Goal: Task Accomplishment & Management: Manage account settings

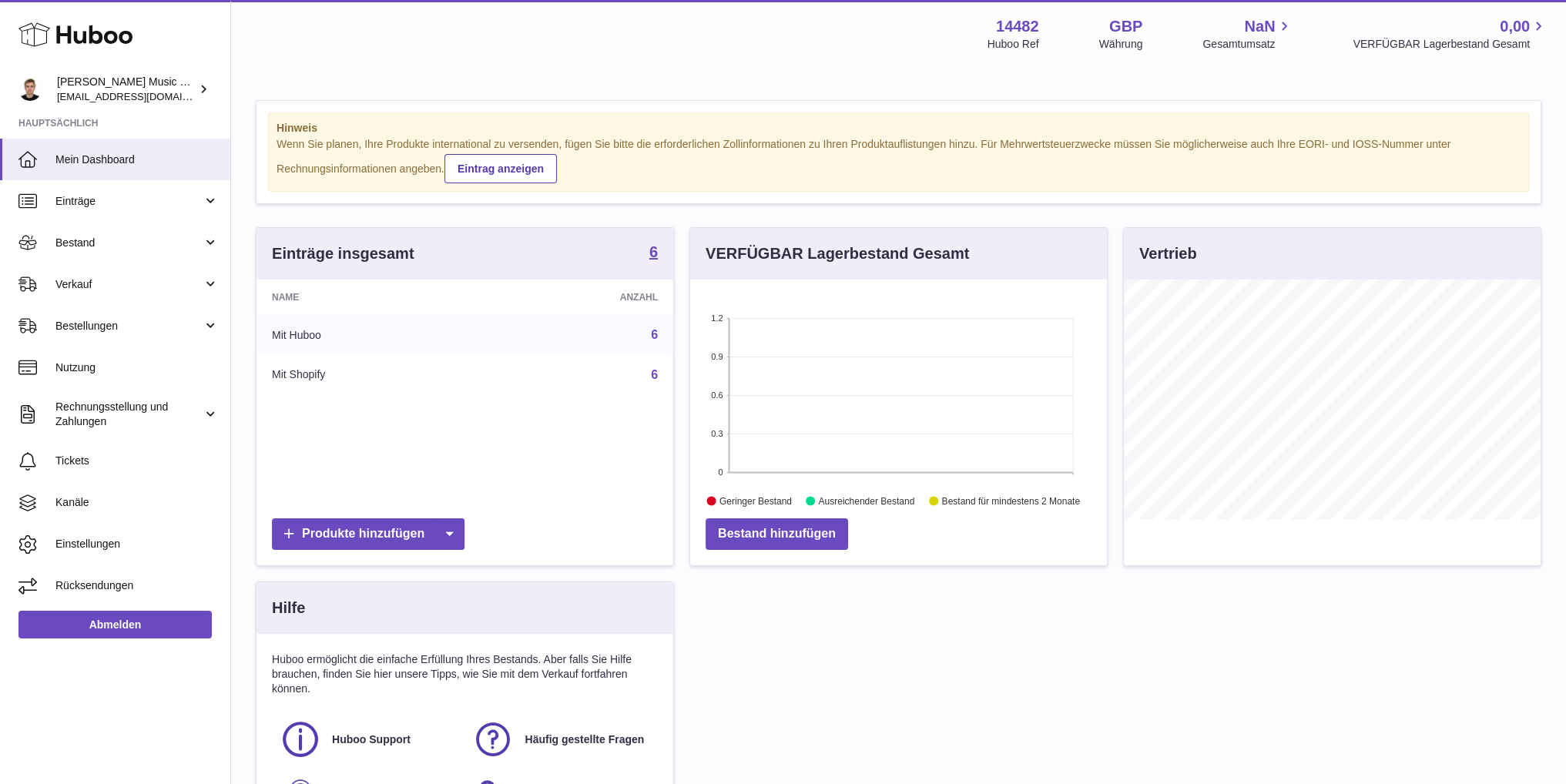
scroll to position [240, 416]
click at [133, 229] on link "Bestand" at bounding box center [115, 243] width 230 height 42
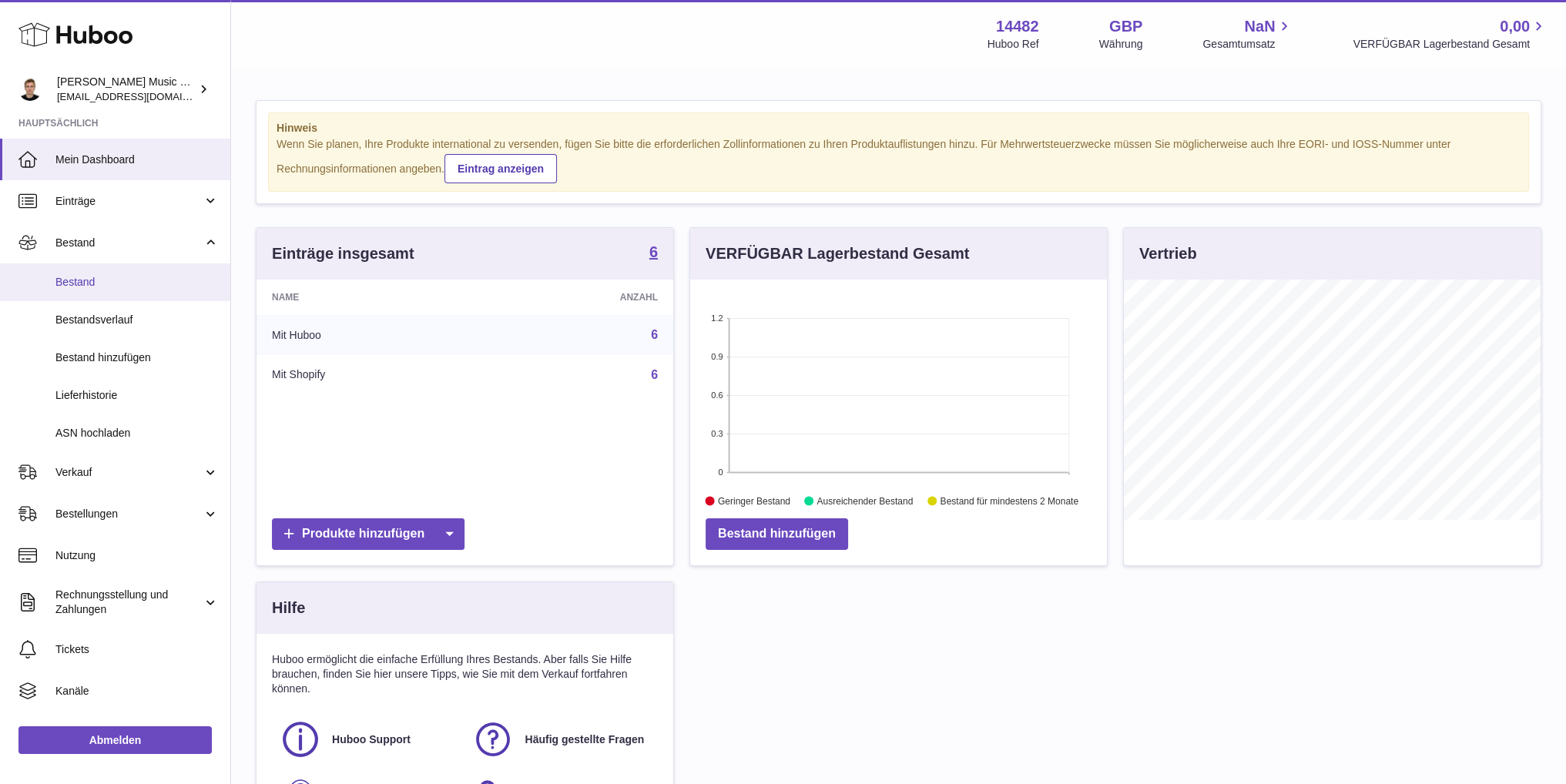
click at [154, 272] on link "Bestand" at bounding box center [115, 283] width 230 height 38
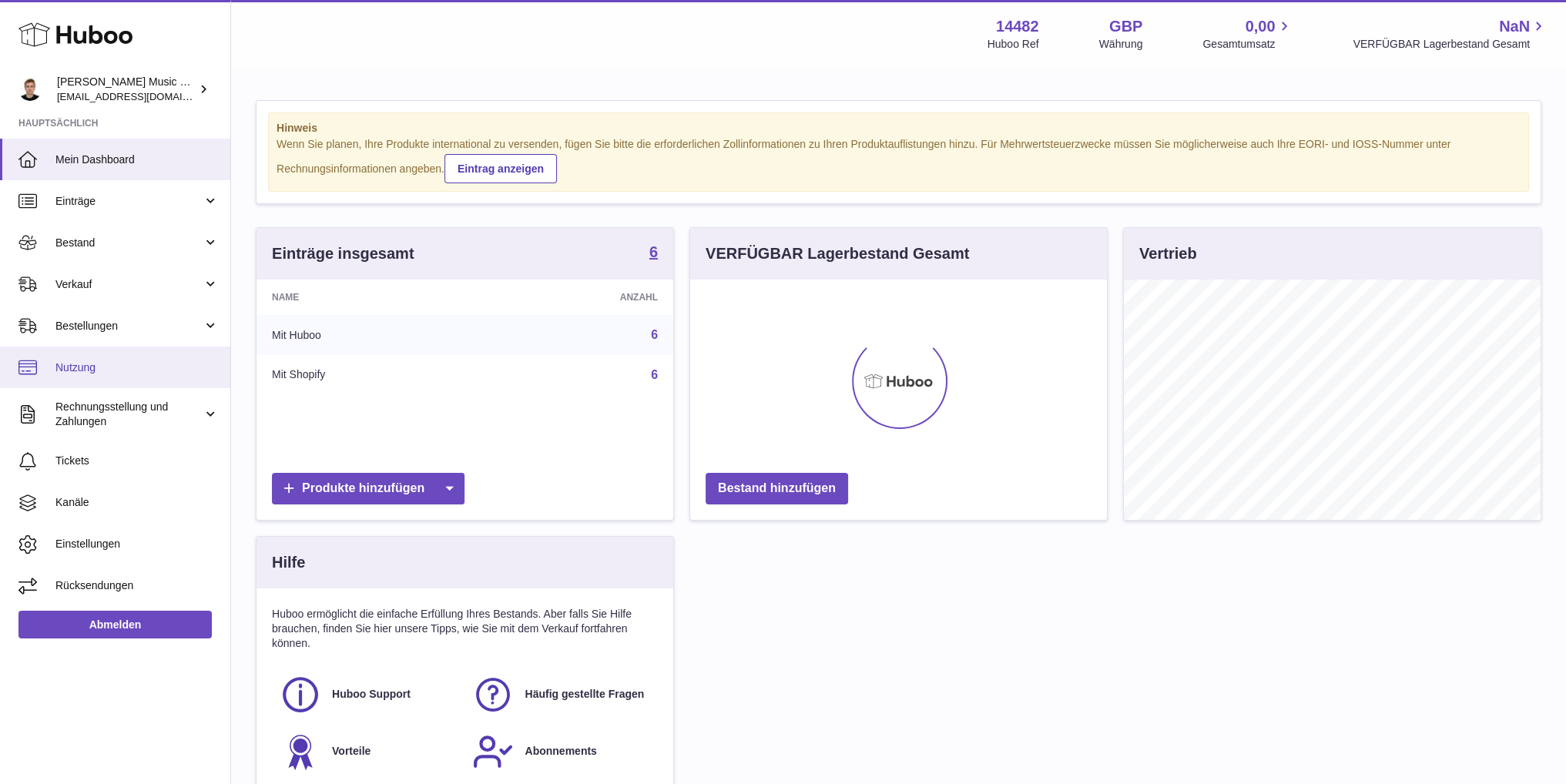
scroll to position [240, 416]
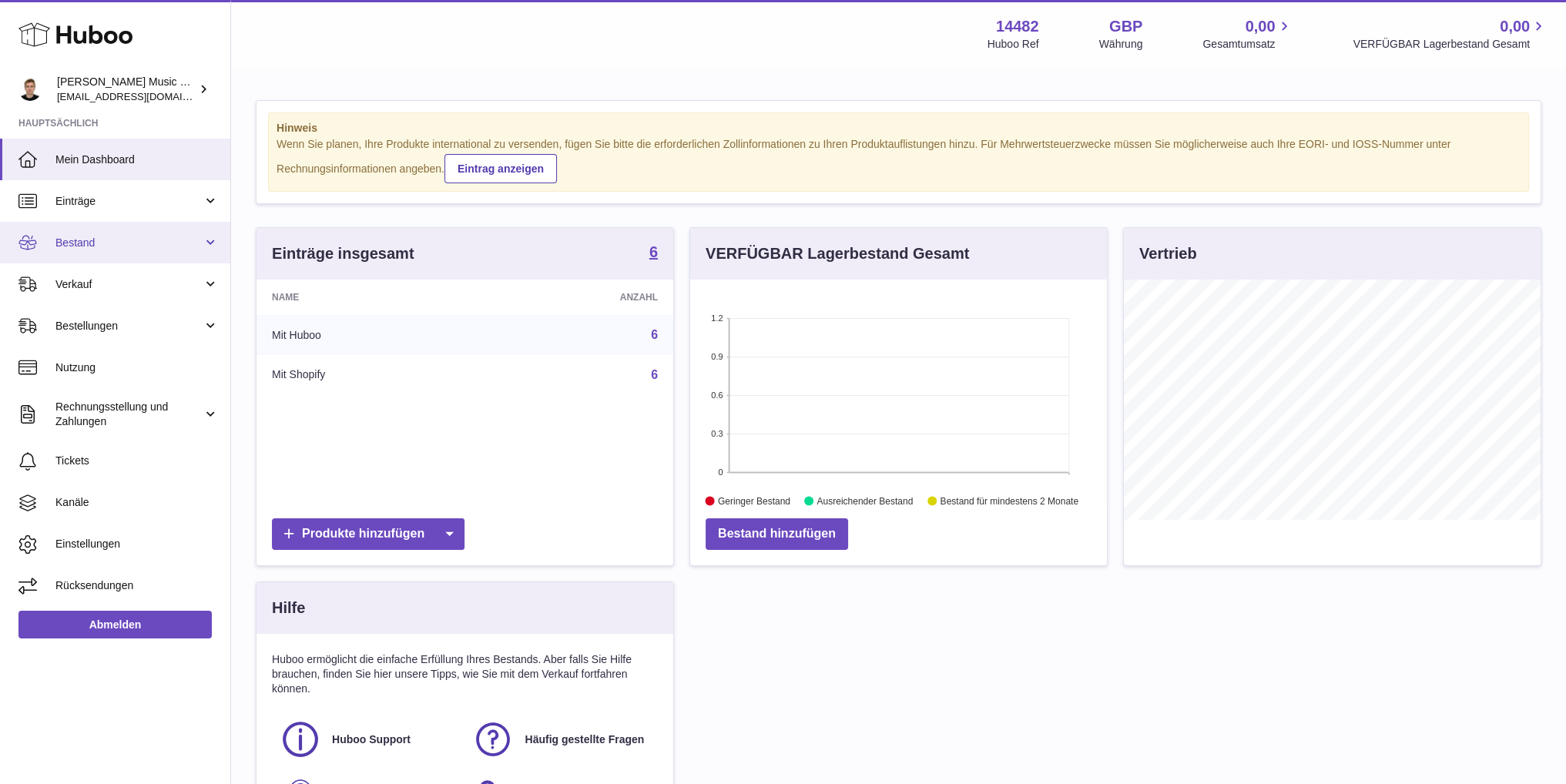
click at [175, 238] on span "Bestand" at bounding box center [128, 243] width 147 height 14
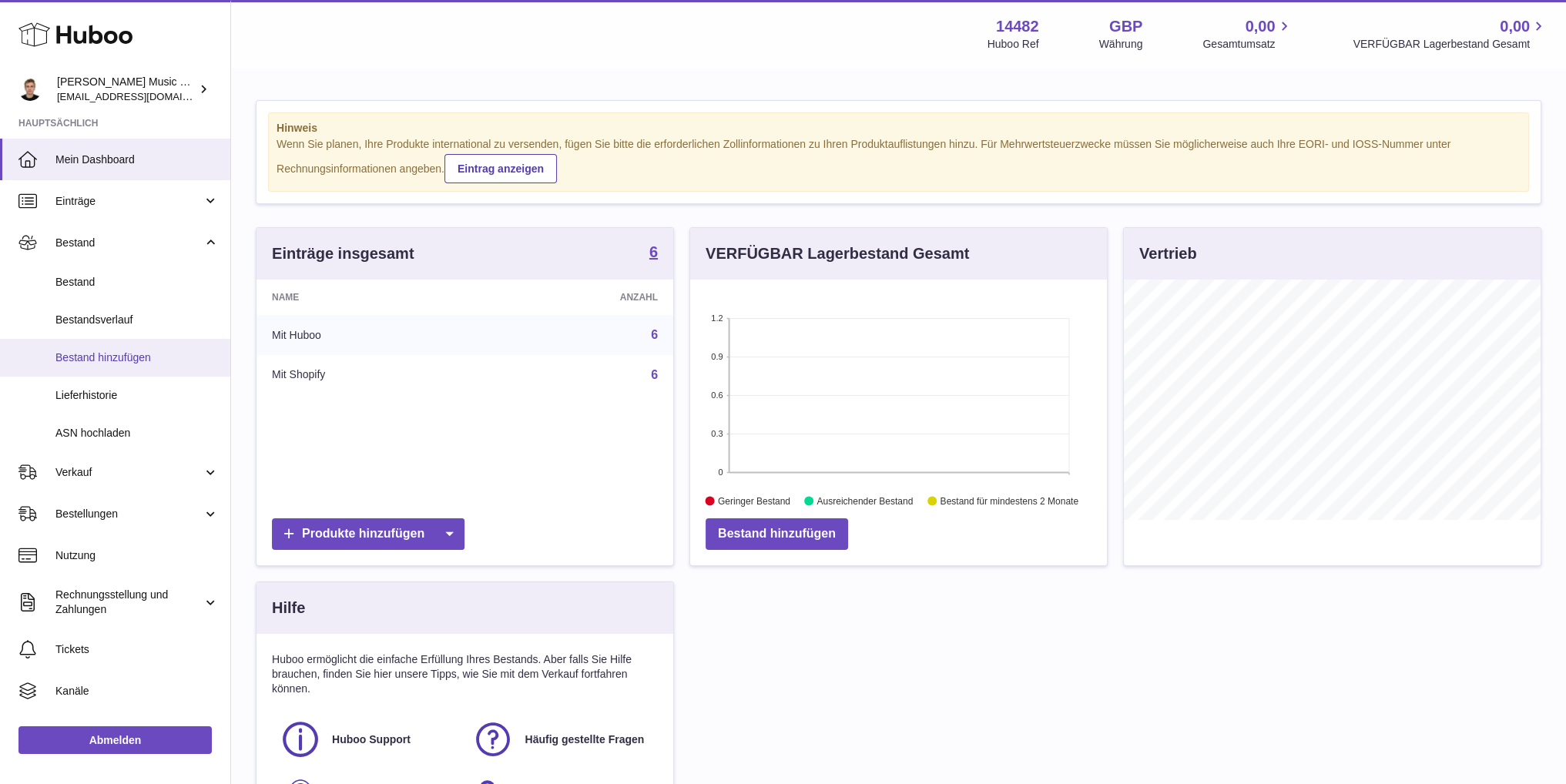
click at [154, 351] on span "Bestand hinzufügen" at bounding box center [137, 357] width 163 height 14
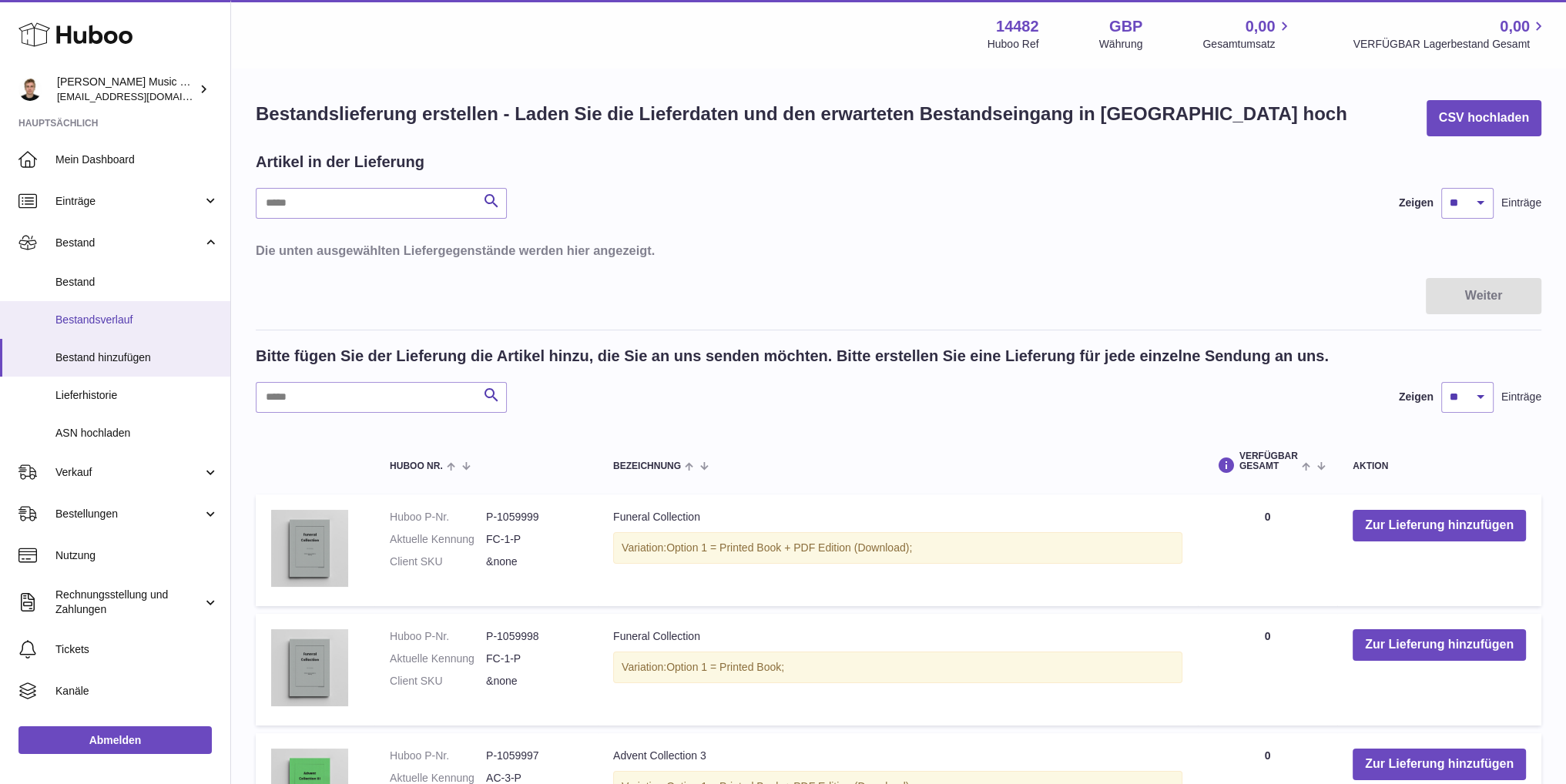
click at [106, 308] on link "Bestandsverlauf" at bounding box center [115, 320] width 230 height 38
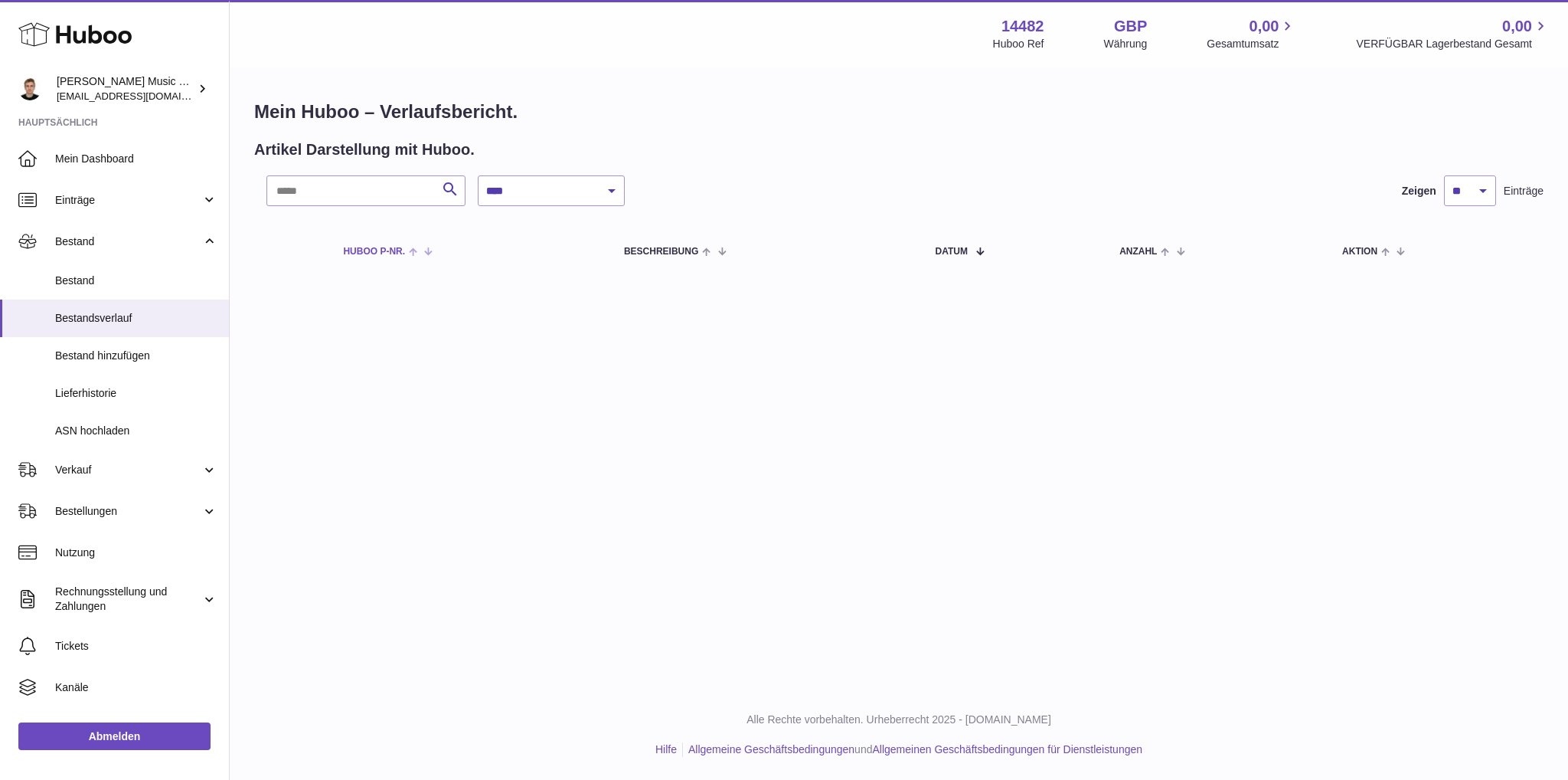
click at [386, 254] on span "Huboo P-Nr." at bounding box center [374, 251] width 62 height 10
click at [108, 386] on span "Lieferhistorie" at bounding box center [136, 392] width 162 height 14
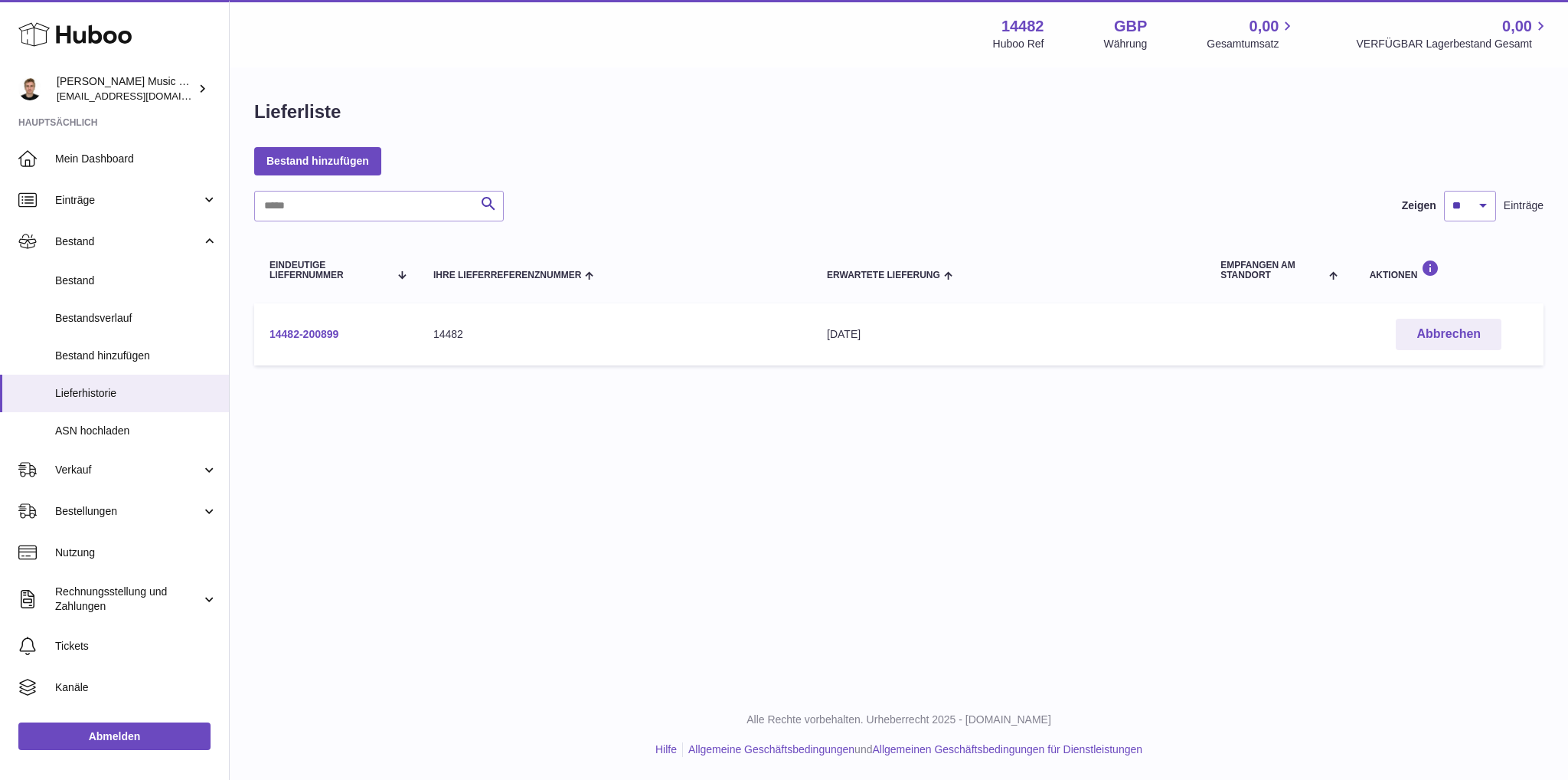
click at [316, 330] on link "14482-200899" at bounding box center [304, 334] width 69 height 12
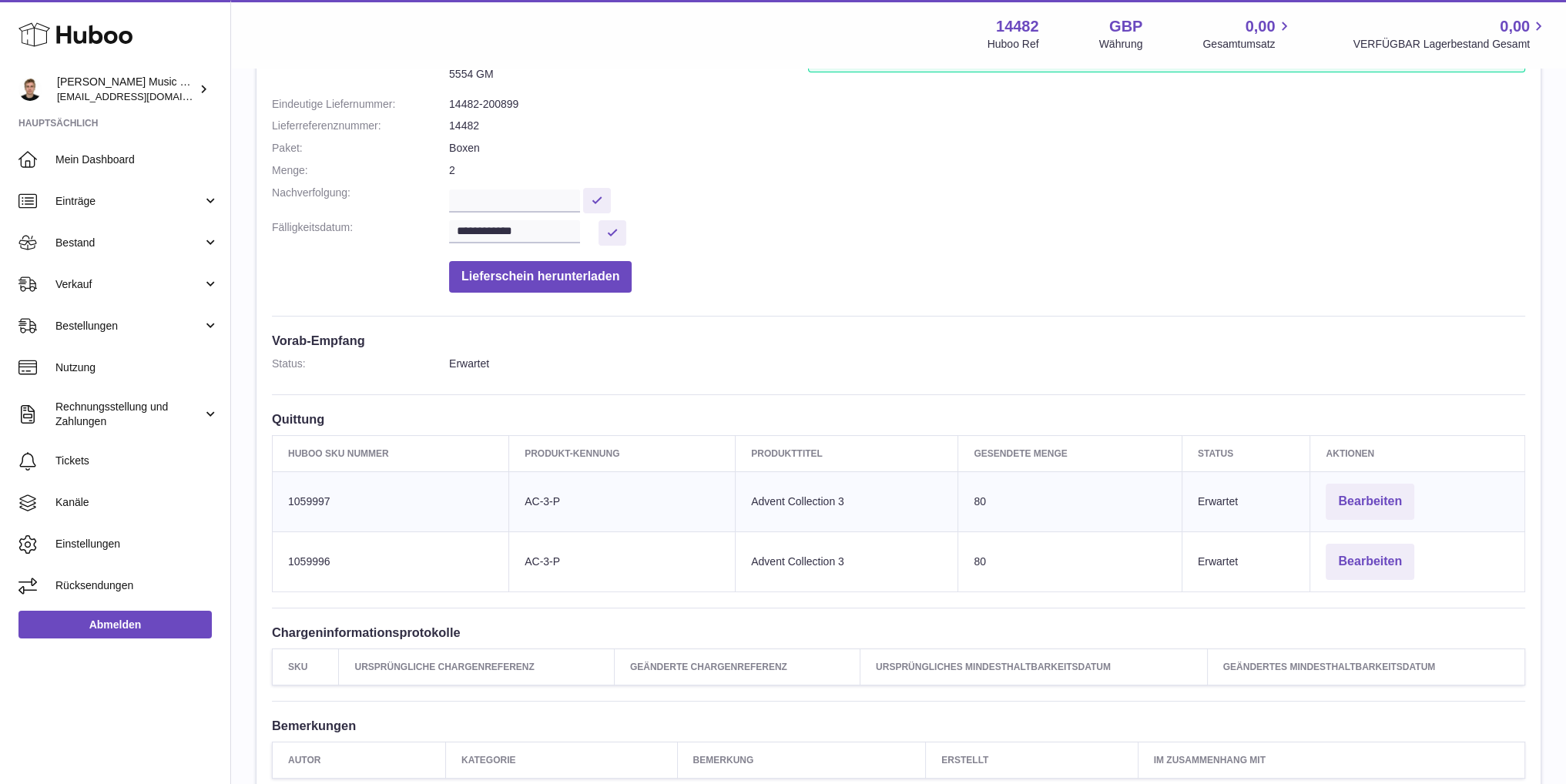
scroll to position [154, 0]
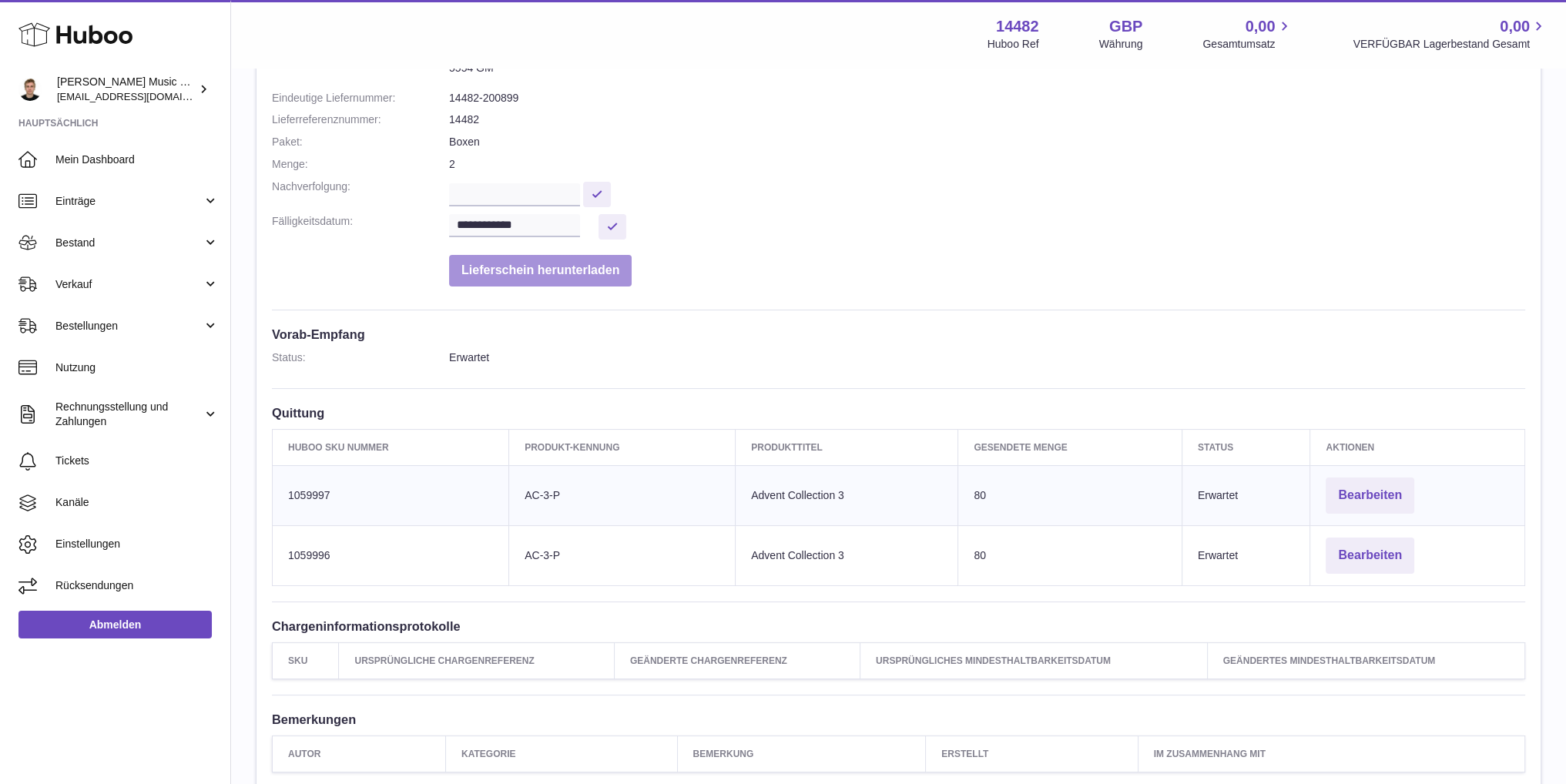
click at [587, 272] on button "Lieferschein herunterladen" at bounding box center [540, 270] width 182 height 31
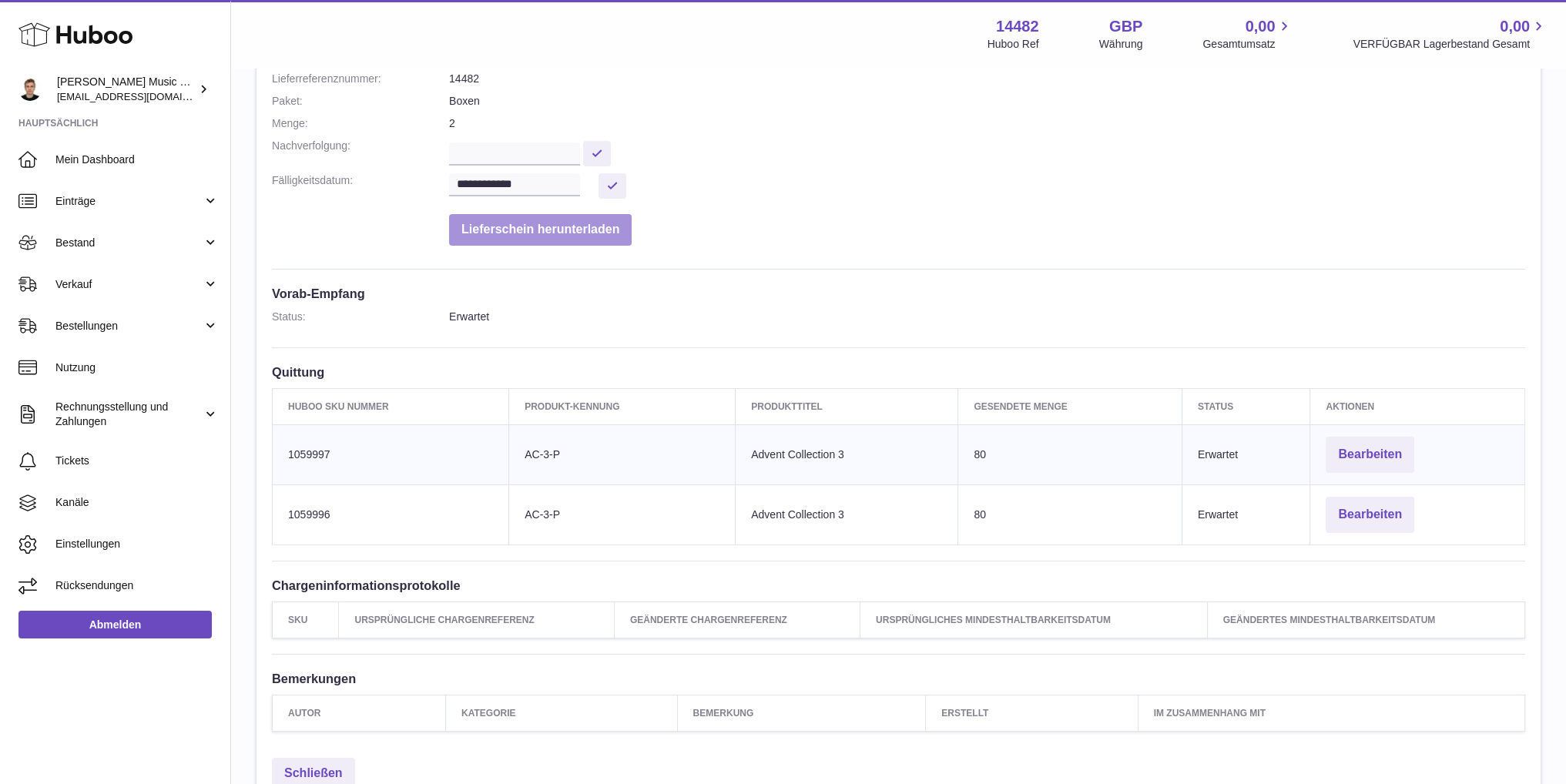
scroll to position [0, 0]
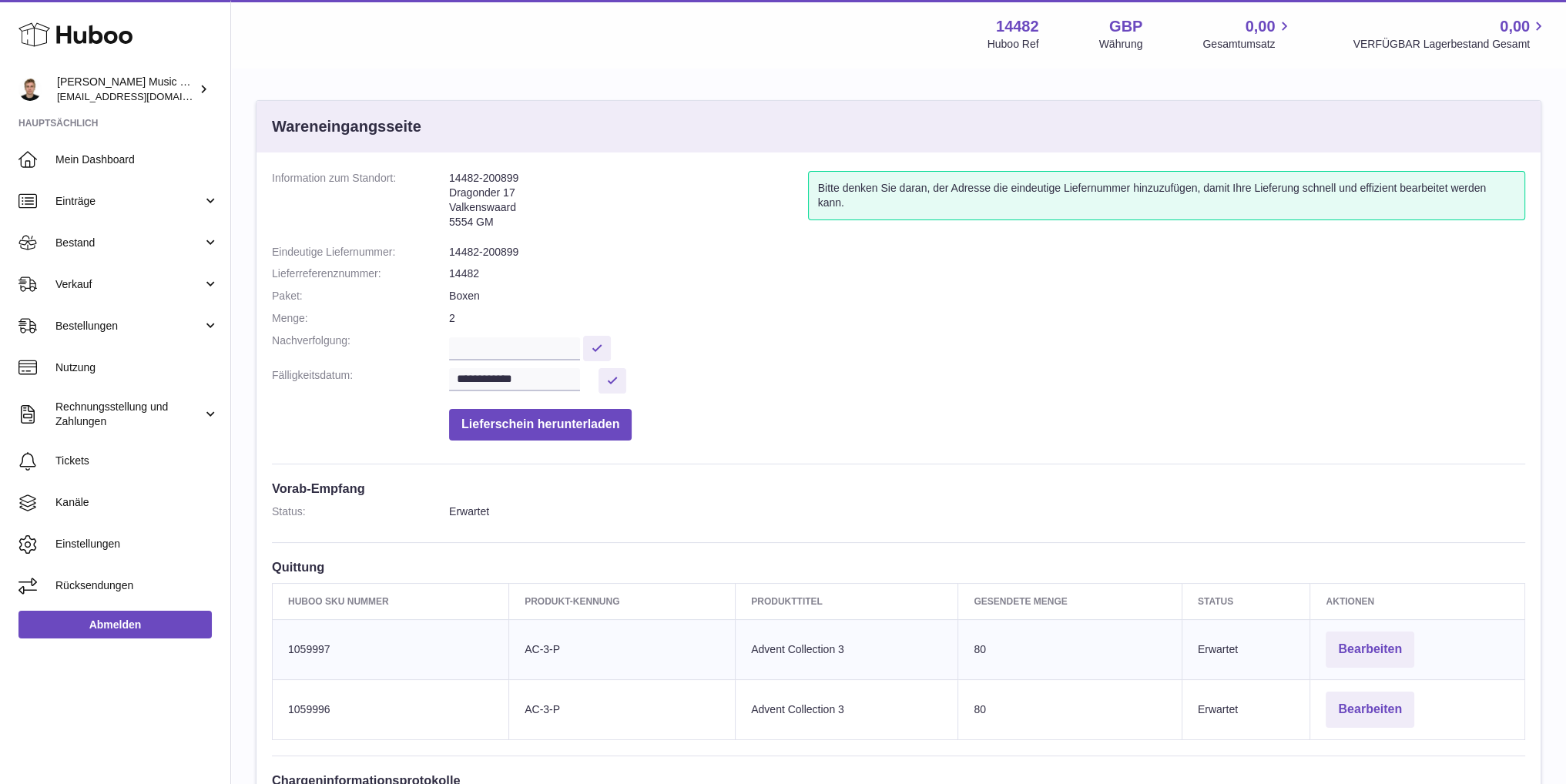
drag, startPoint x: 449, startPoint y: 174, endPoint x: 526, endPoint y: 219, distance: 89.2
click at [526, 219] on address "14482-200899 Dragonder 17 Valkenswaard 5554 GM" at bounding box center [628, 204] width 359 height 66
copy address "14482-200899 Dragonder 17 Valkenswaard 5554 GM"
click at [547, 204] on address "14482-200899 Dragonder 17 Valkenswaard 5554 GM" at bounding box center [628, 204] width 359 height 66
drag, startPoint x: 992, startPoint y: 25, endPoint x: 1041, endPoint y: 26, distance: 49.0
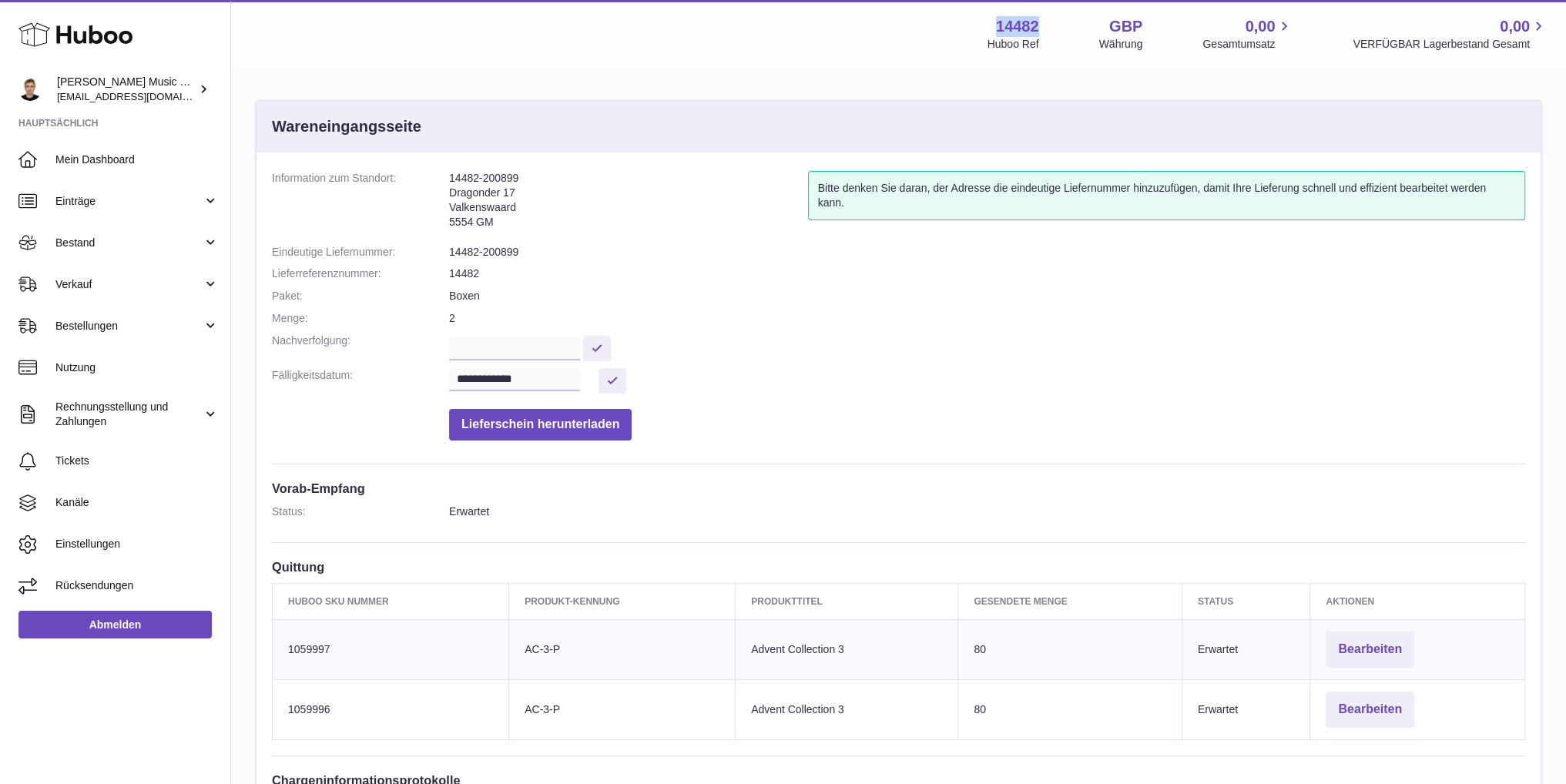
click at [1041, 26] on div "14482 Huboo Ref GBP Währung 0,00 Gesamtumsatz 0,00 VERFÜGBAR Lagerbestand Gesamt" at bounding box center [1267, 33] width 560 height 35
copy strong "14482"
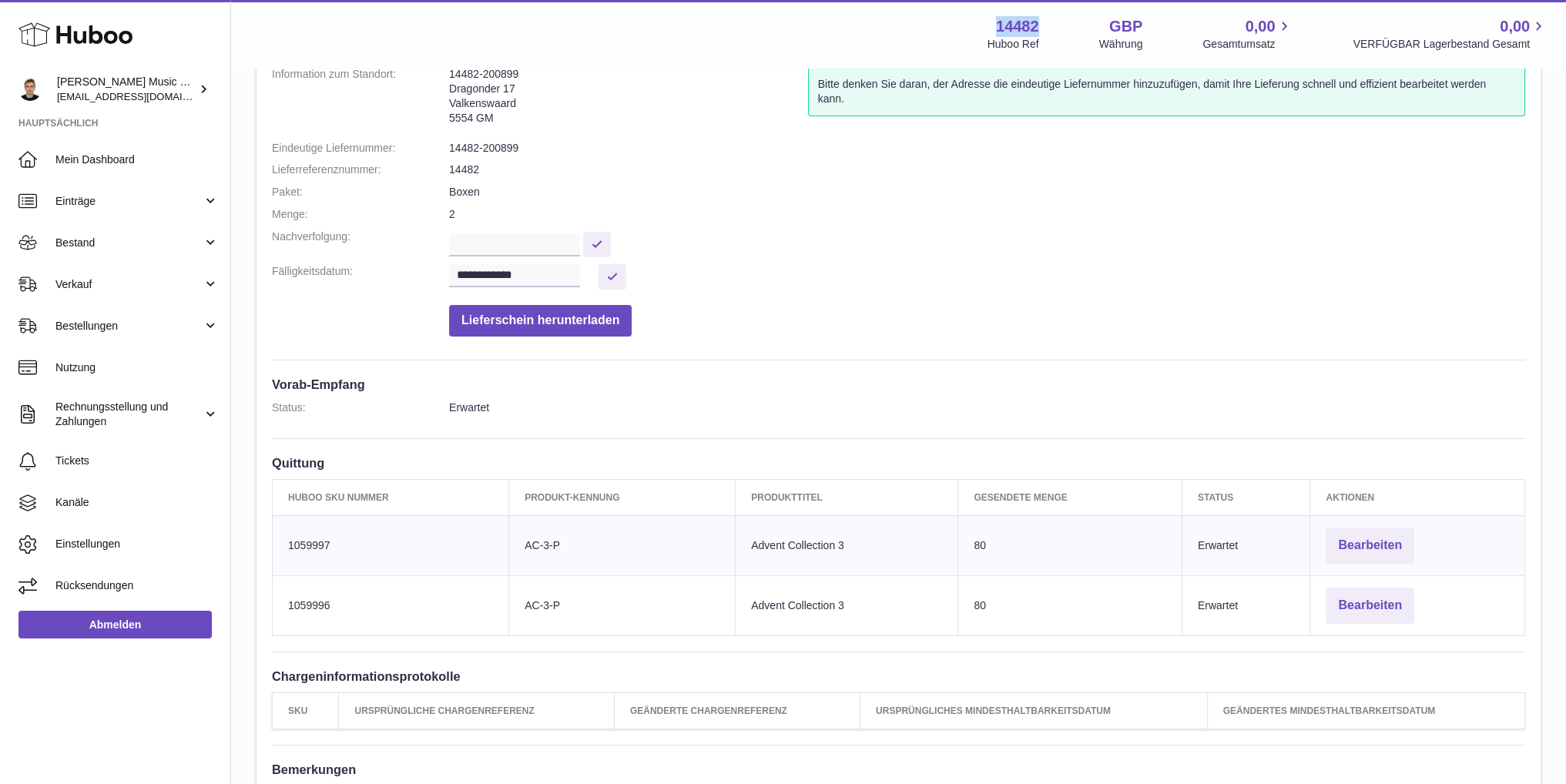
scroll to position [154, 0]
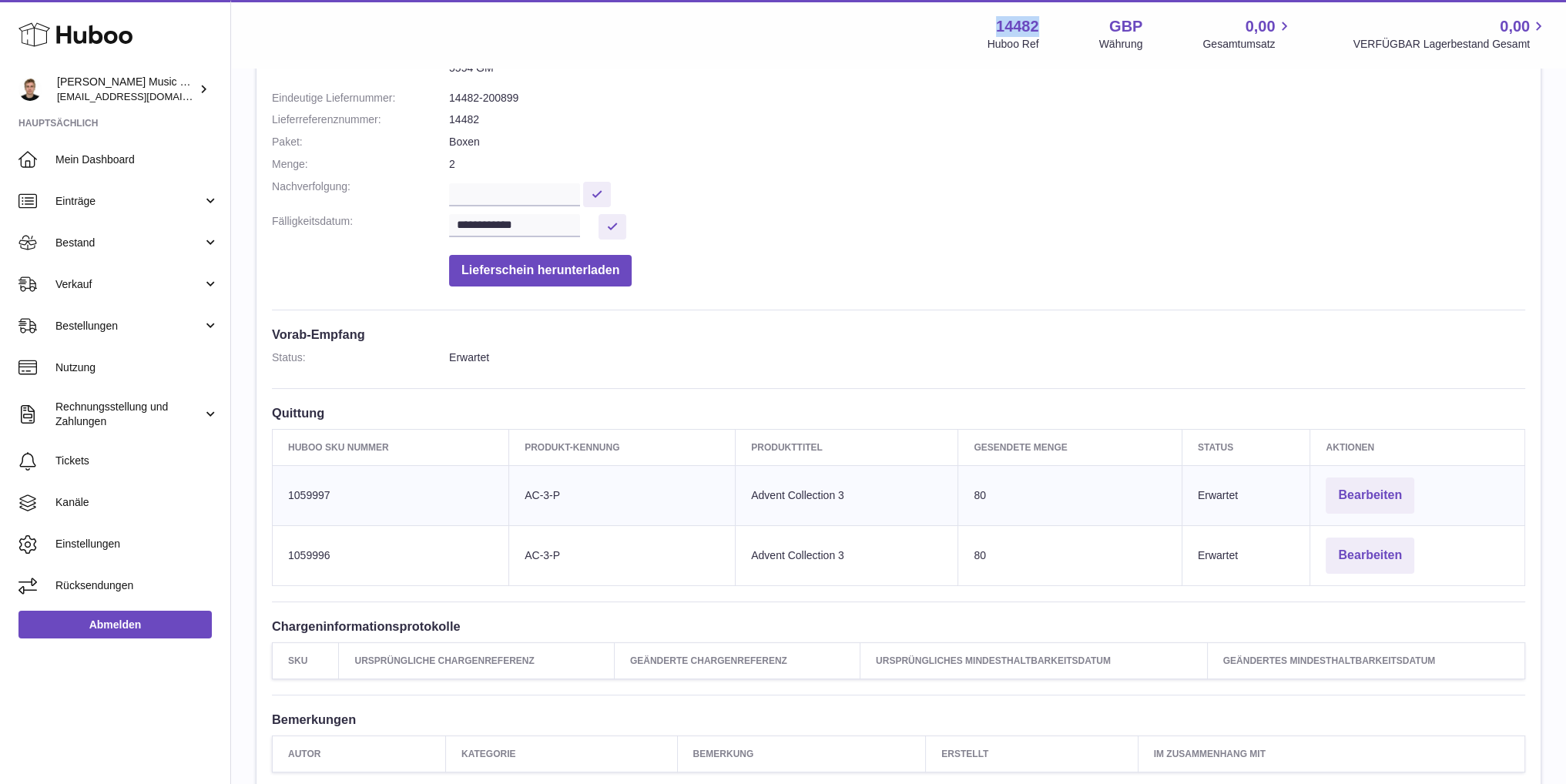
drag, startPoint x: 525, startPoint y: 488, endPoint x: 568, endPoint y: 485, distance: 43.1
click at [568, 485] on td "delivery.detail.column.clientIdentifier AC-3-P" at bounding box center [622, 495] width 227 height 60
copy td "AC-3-P"
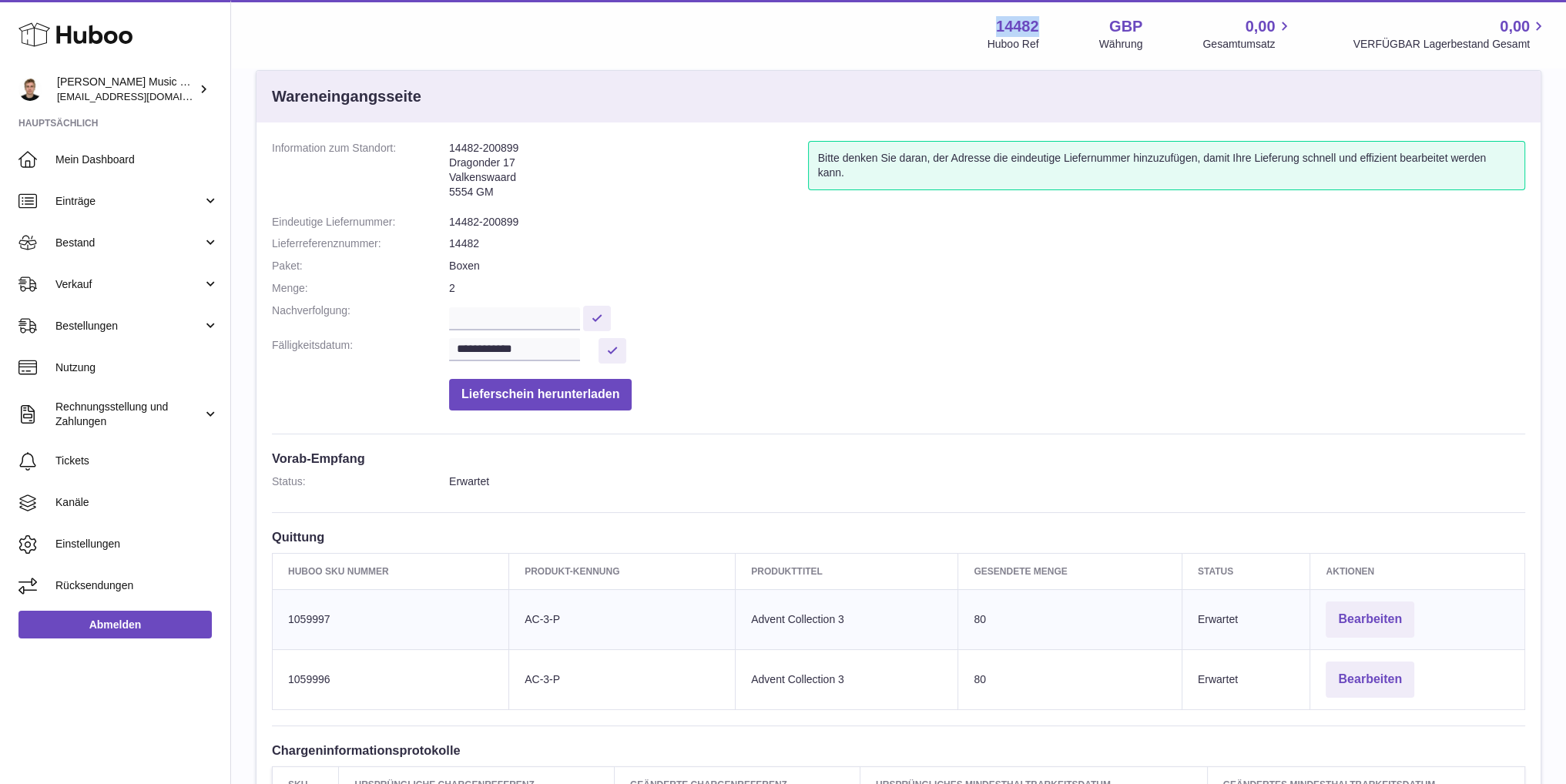
scroll to position [27, 0]
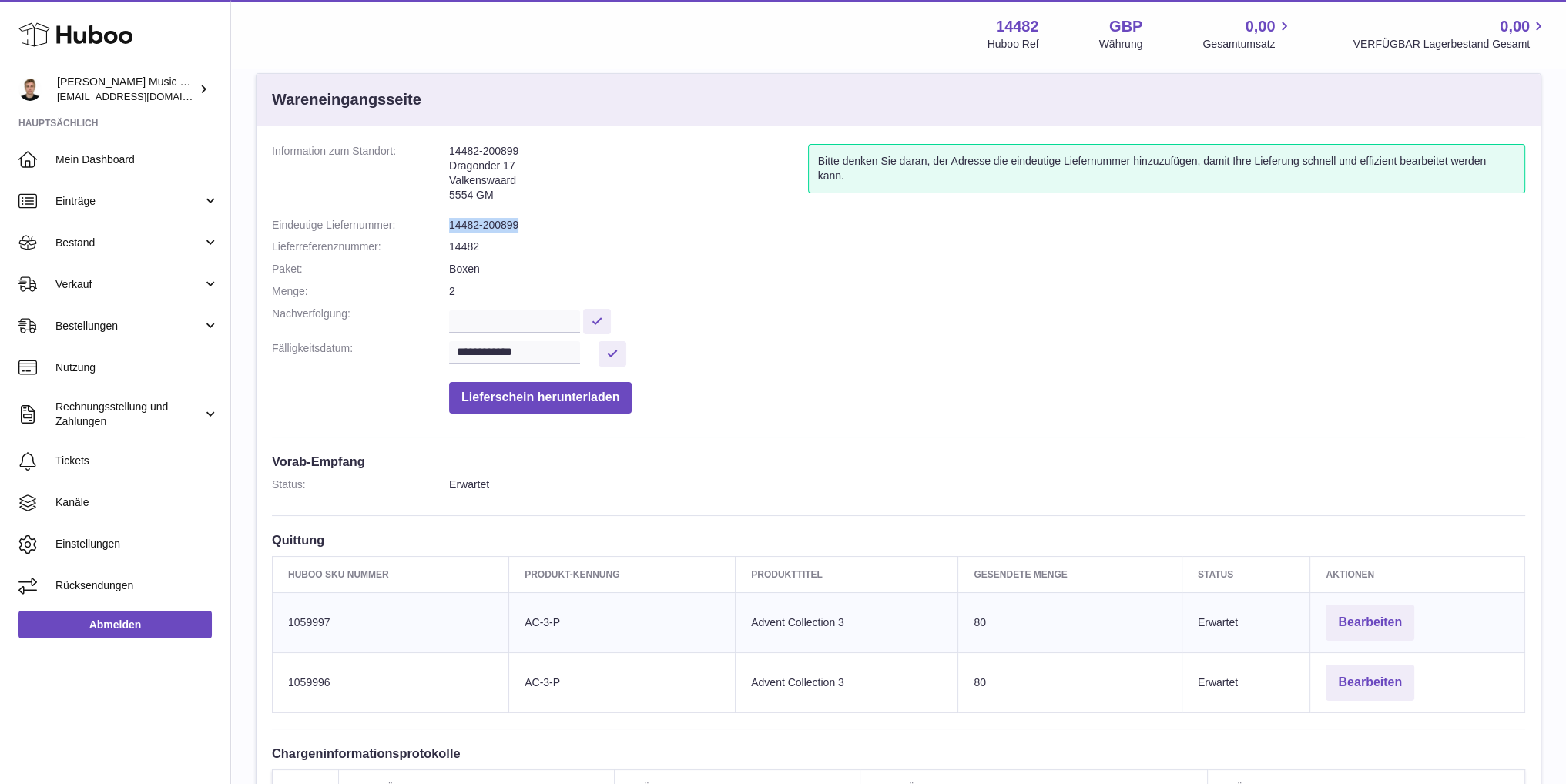
drag, startPoint x: 518, startPoint y: 225, endPoint x: 450, endPoint y: 221, distance: 68.1
click at [450, 221] on dd "14482-200899" at bounding box center [986, 225] width 1076 height 14
copy dd "14482-200899"
click at [798, 289] on dd "2" at bounding box center [986, 291] width 1076 height 14
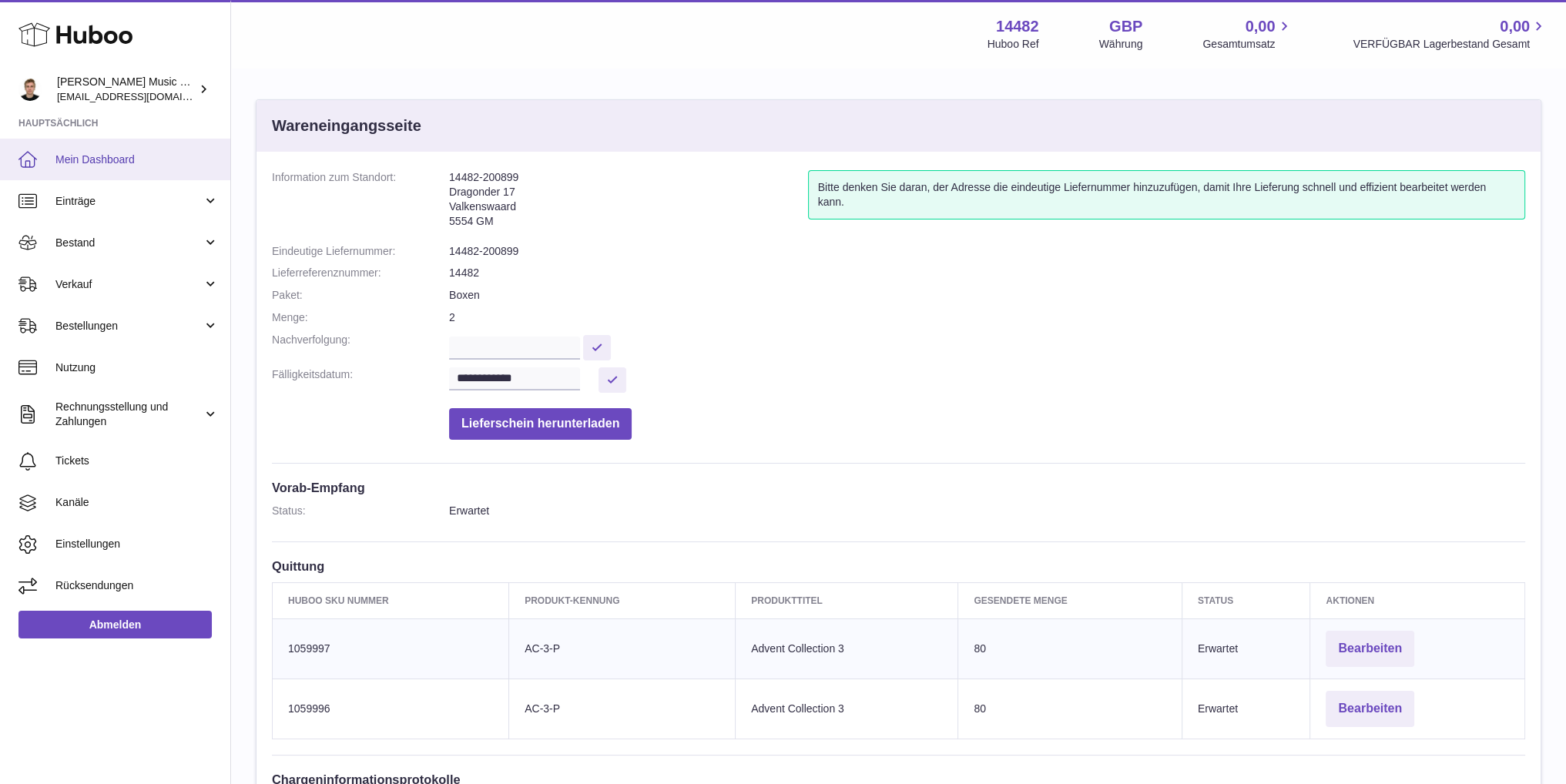
scroll to position [0, 0]
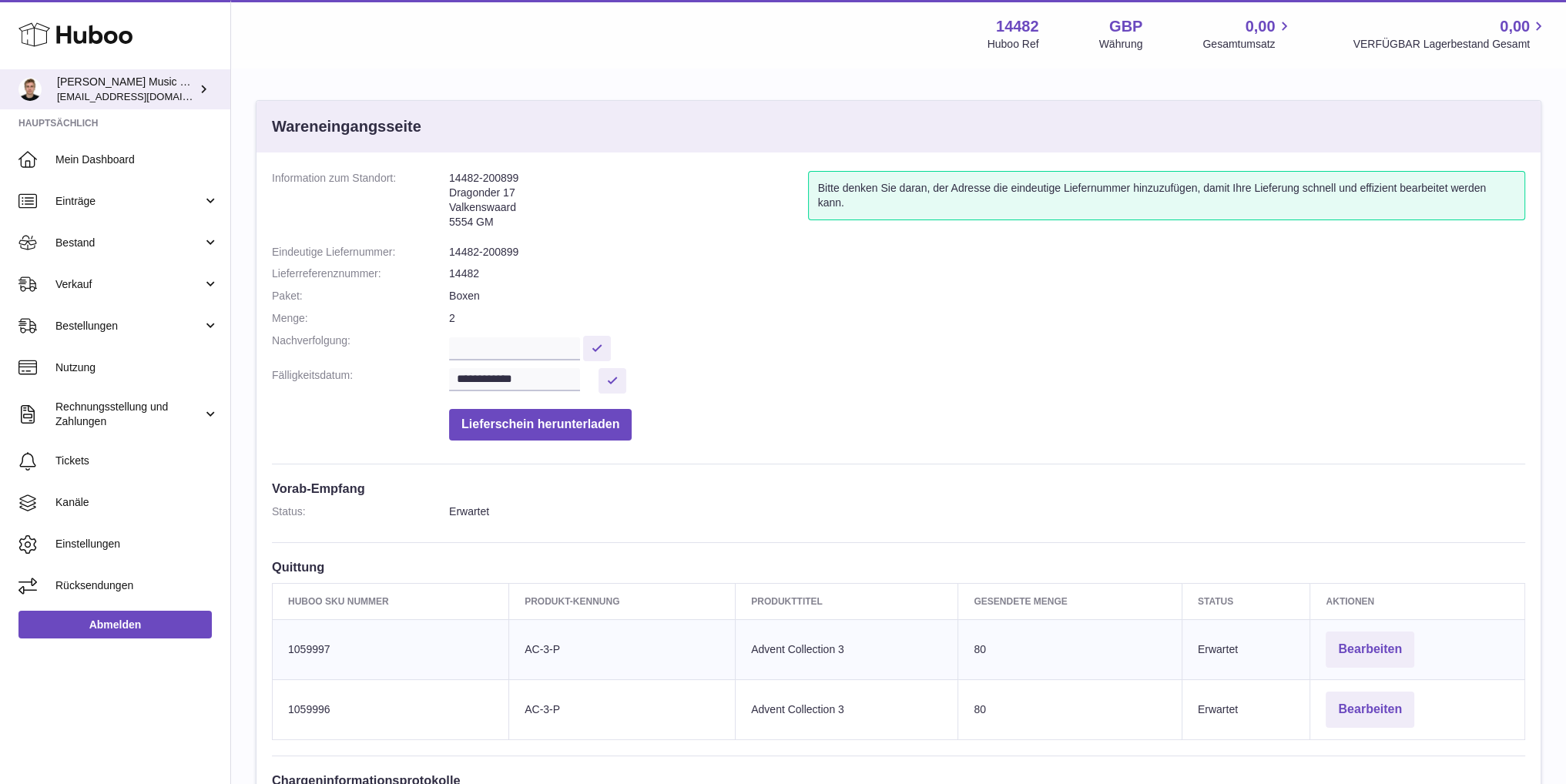
click at [154, 88] on div "Paul Fey Music & Media Publishing - FZCO management@paulfeyorganist.com" at bounding box center [126, 89] width 138 height 29
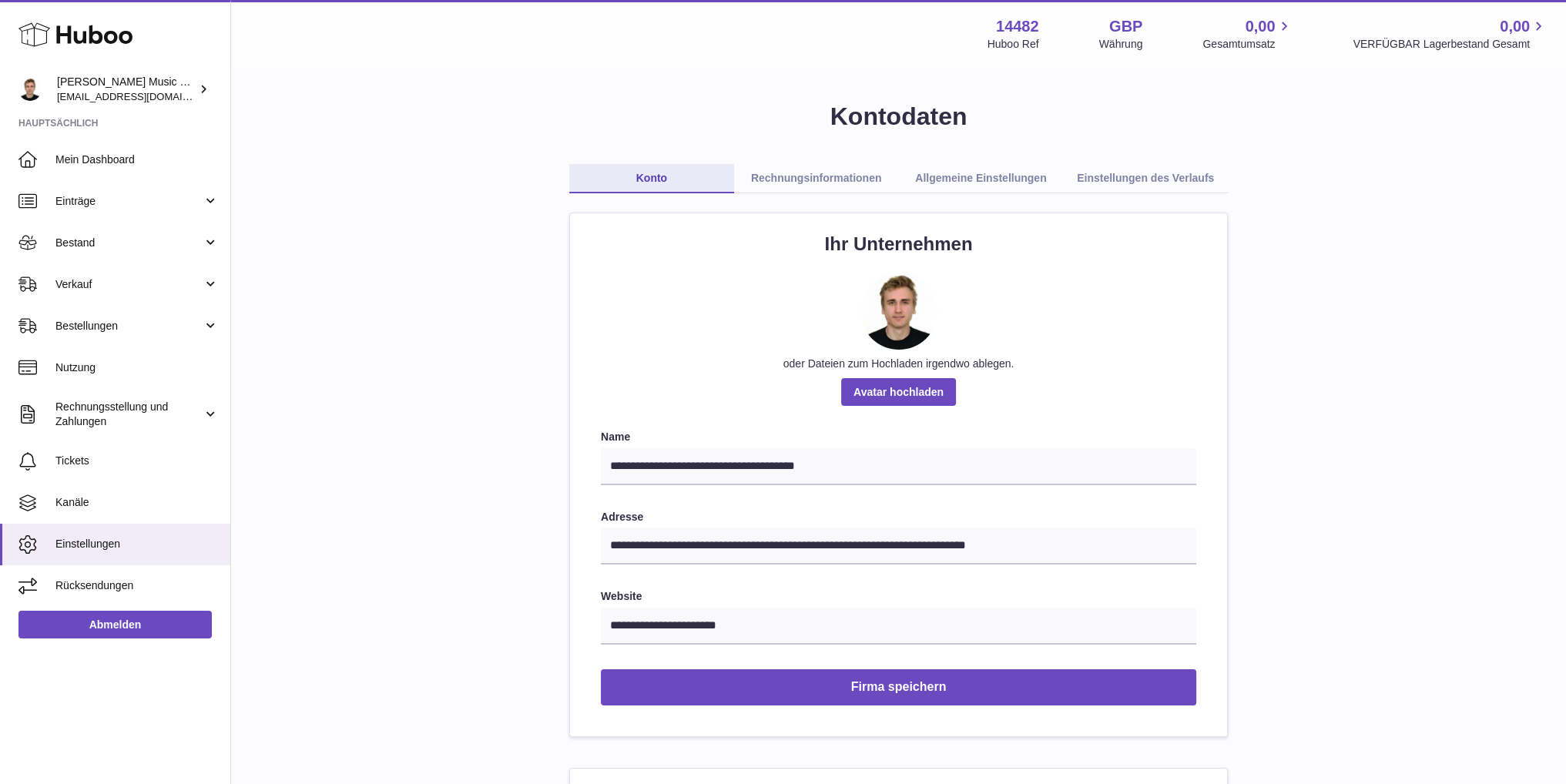
click at [818, 191] on link "Rechnungsinformationen" at bounding box center [817, 178] width 165 height 29
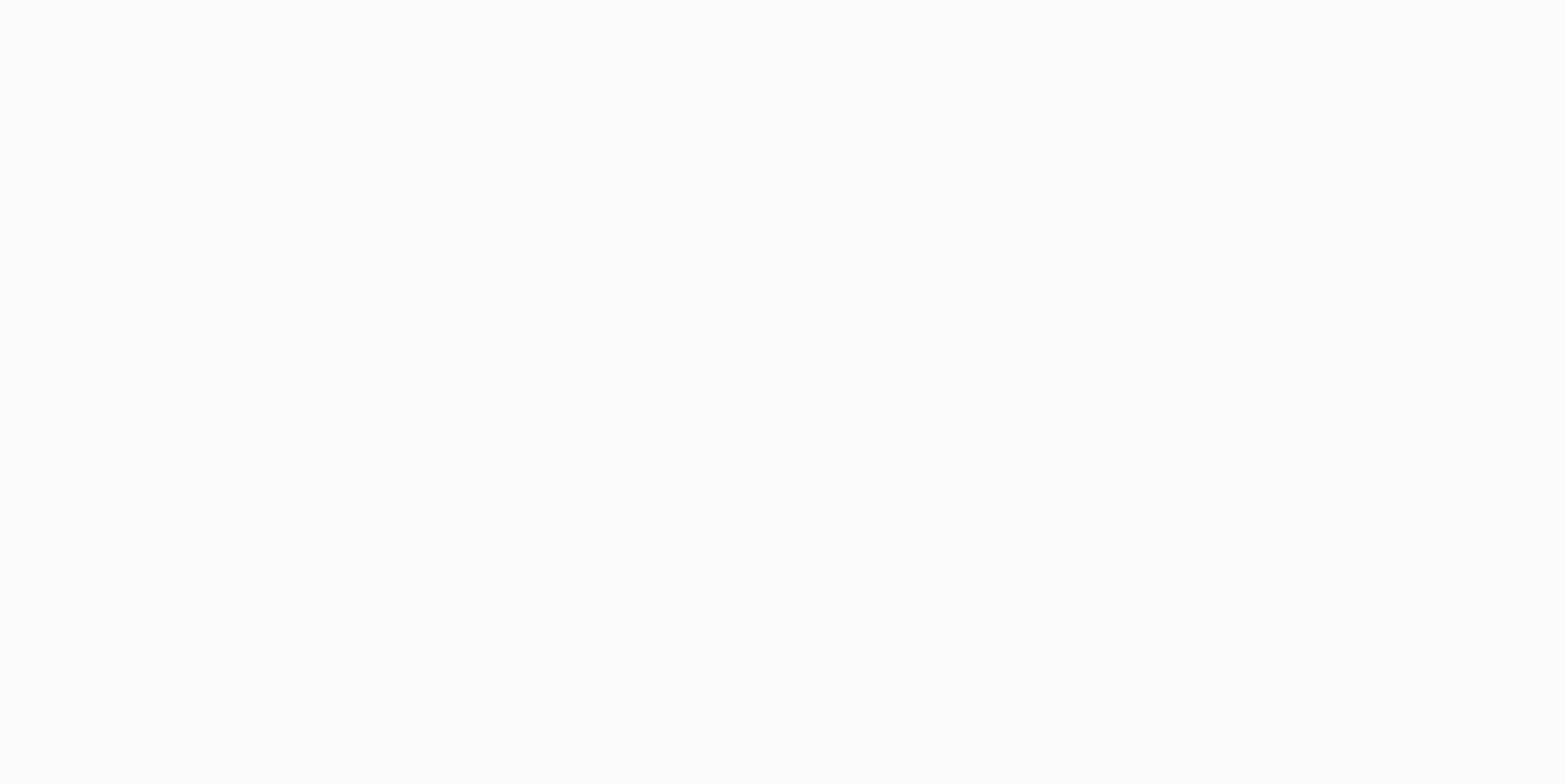
select select "**"
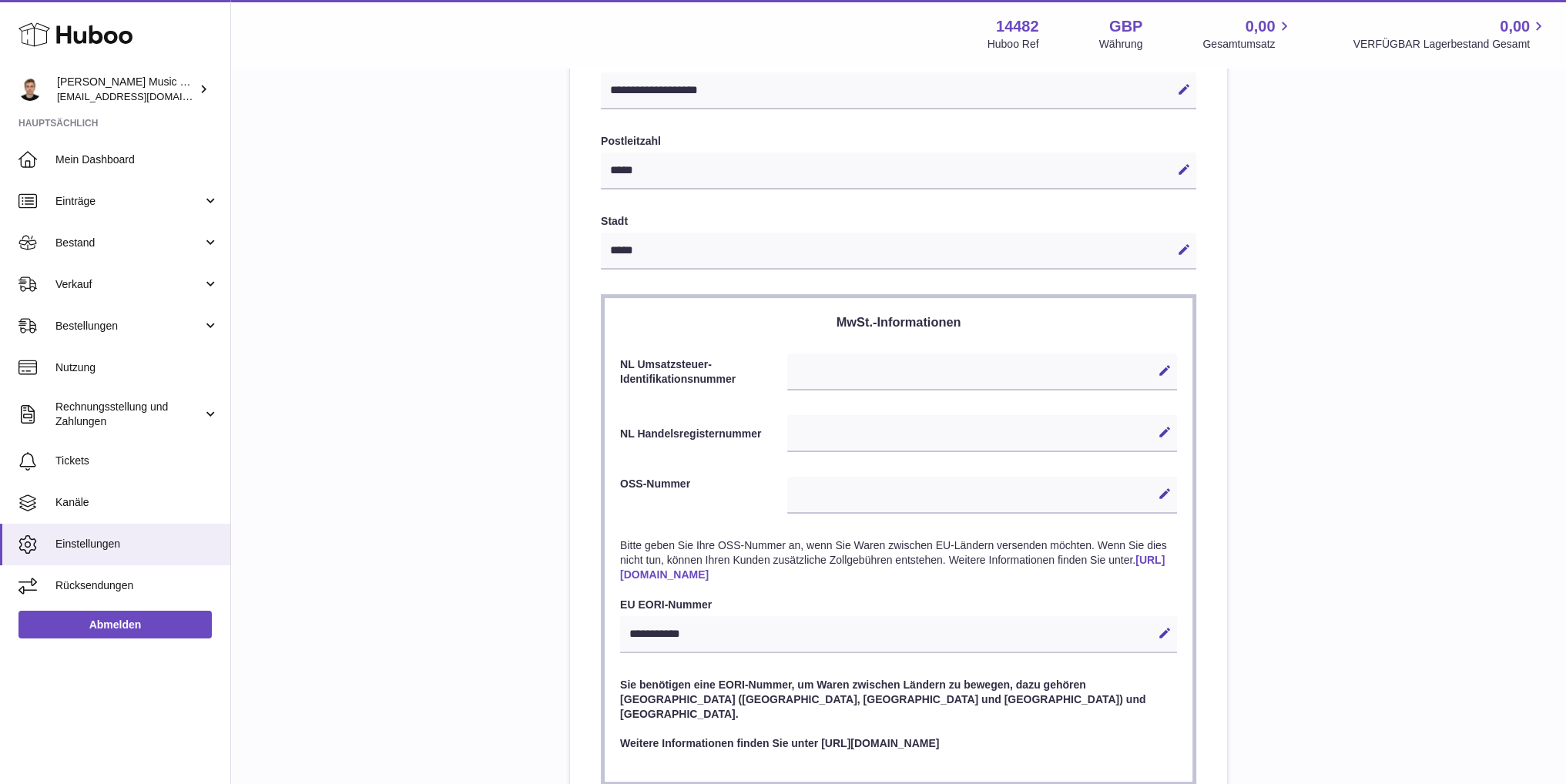
scroll to position [462, 0]
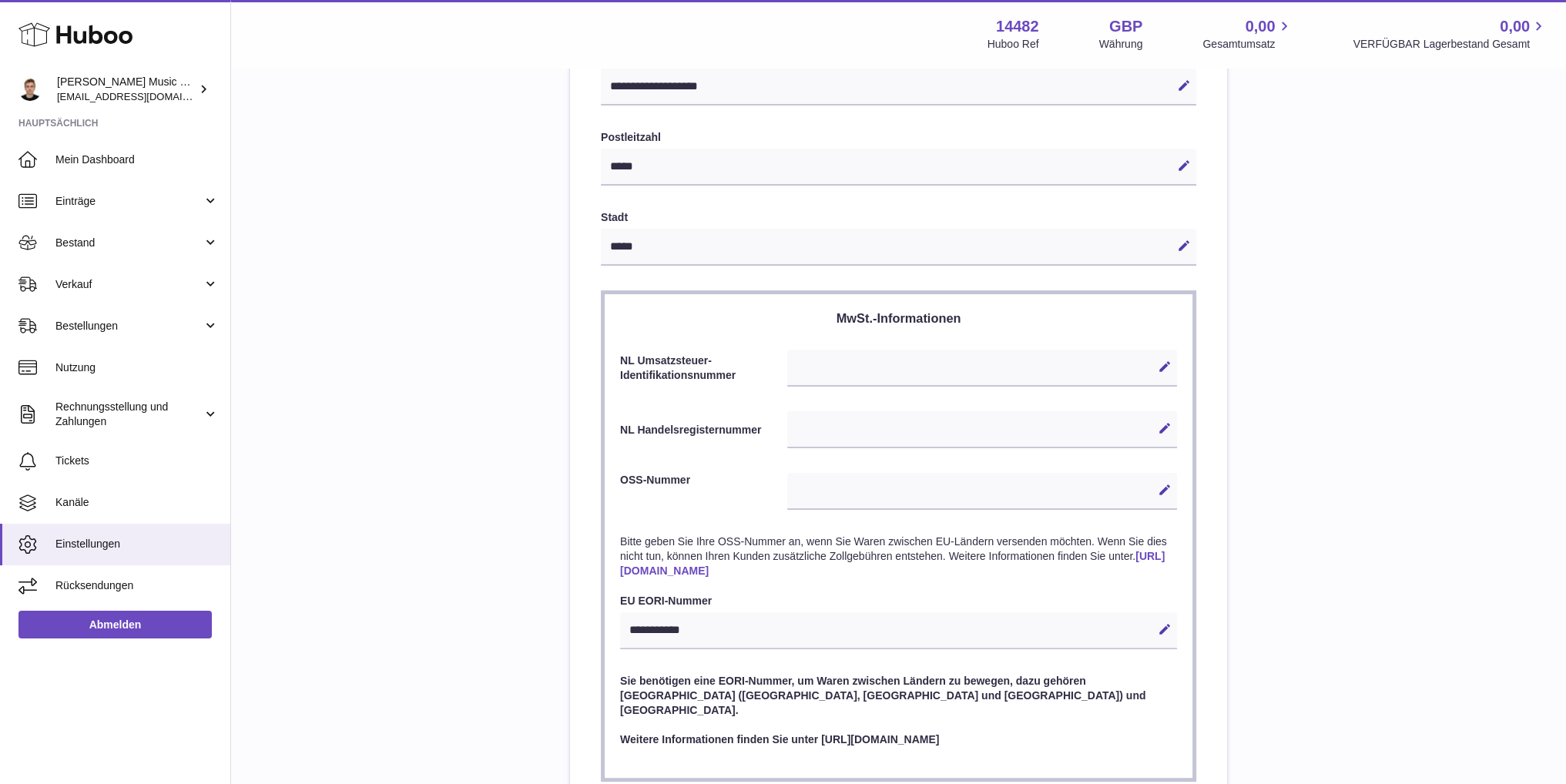
click at [888, 359] on div "Bearbeiten Abbrechen Speichern" at bounding box center [982, 368] width 390 height 37
click at [1169, 364] on icon at bounding box center [1165, 366] width 14 height 14
drag, startPoint x: 912, startPoint y: 358, endPoint x: 900, endPoint y: 362, distance: 12.6
click at [889, 357] on input "**********" at bounding box center [982, 368] width 390 height 37
type input "**********"
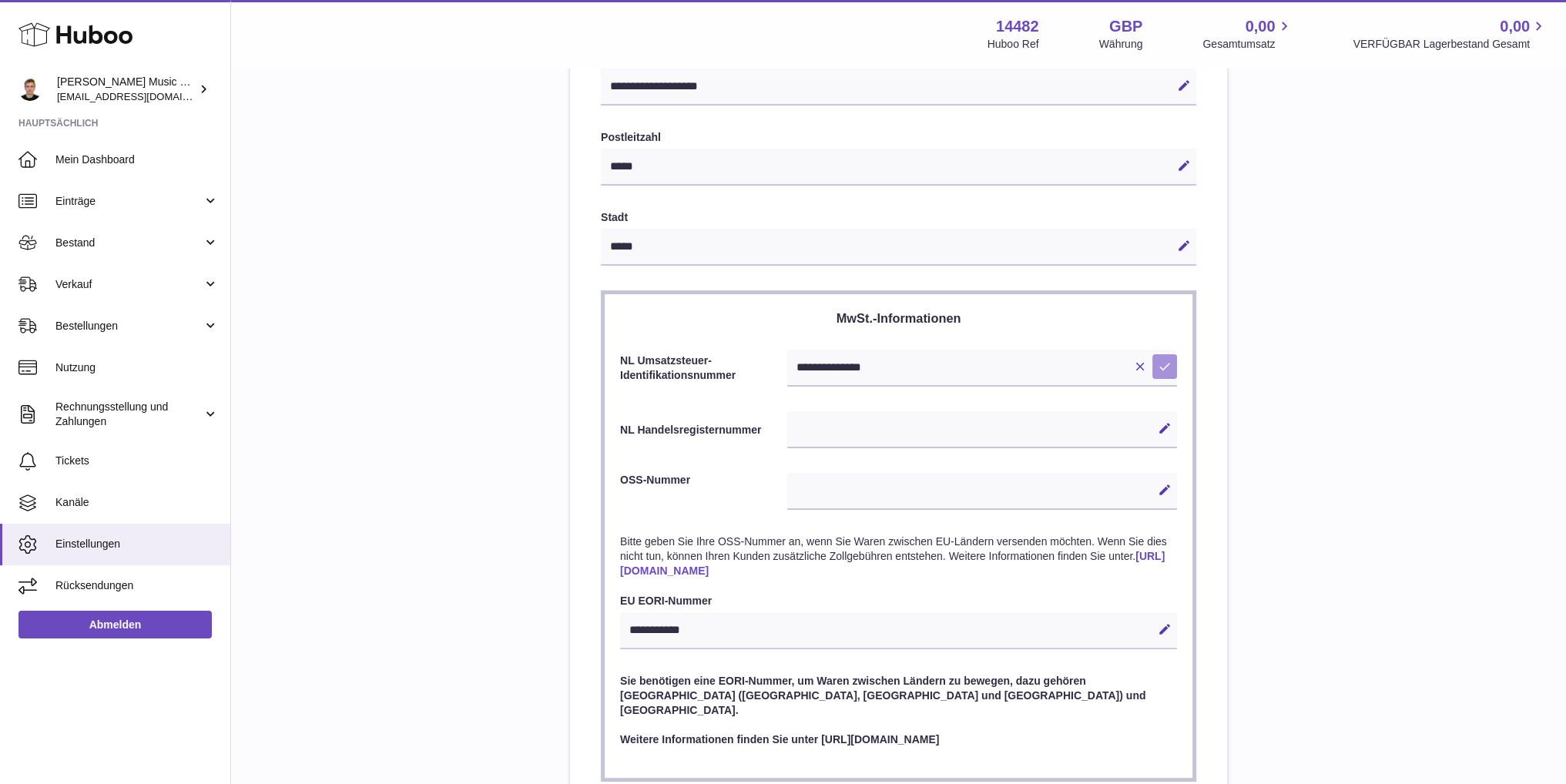
click at [1163, 360] on icon at bounding box center [1165, 366] width 14 height 14
click at [913, 491] on div "Bearbeiten Abbrechen Speichern" at bounding box center [982, 491] width 390 height 37
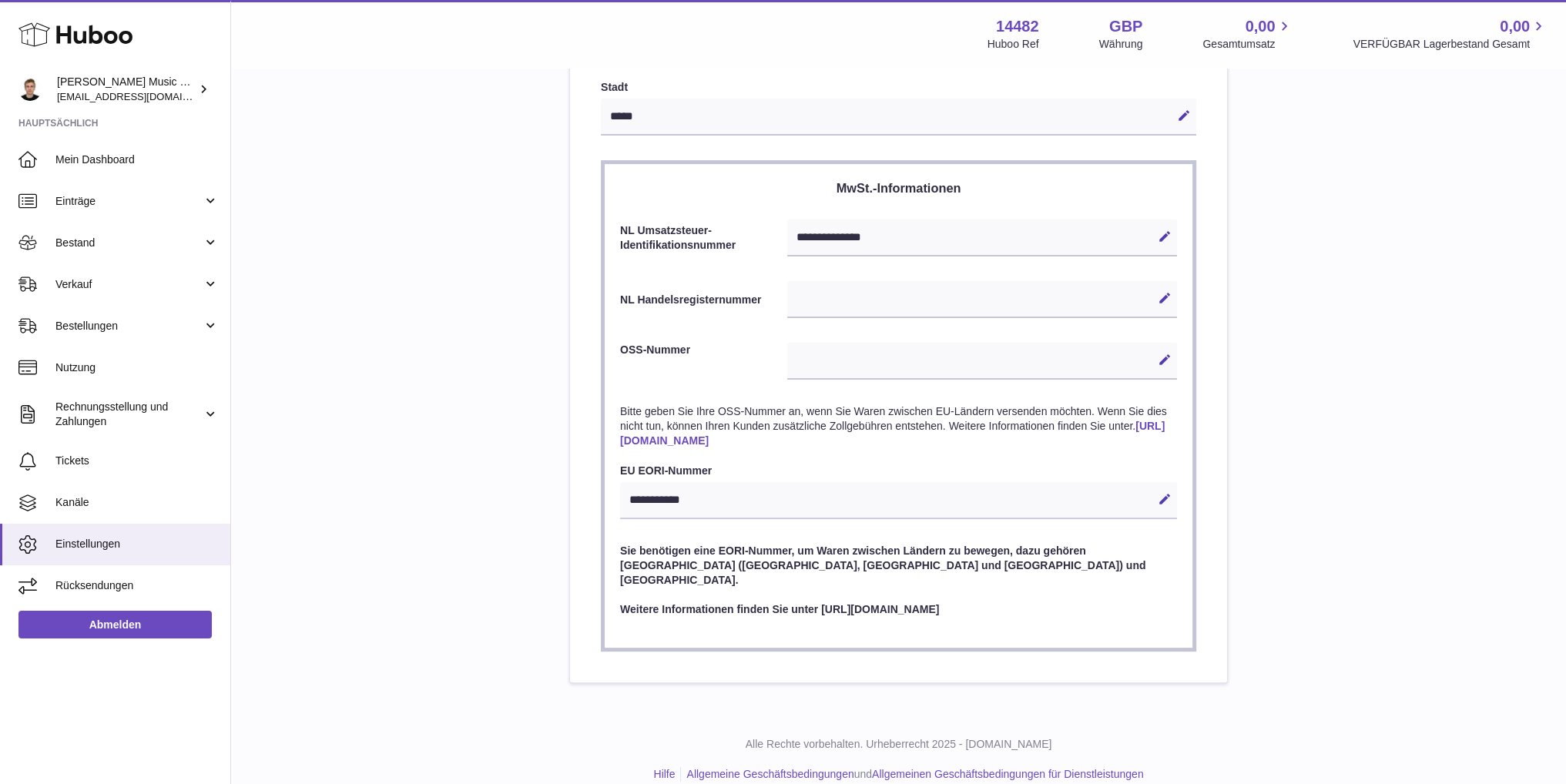
scroll to position [597, 0]
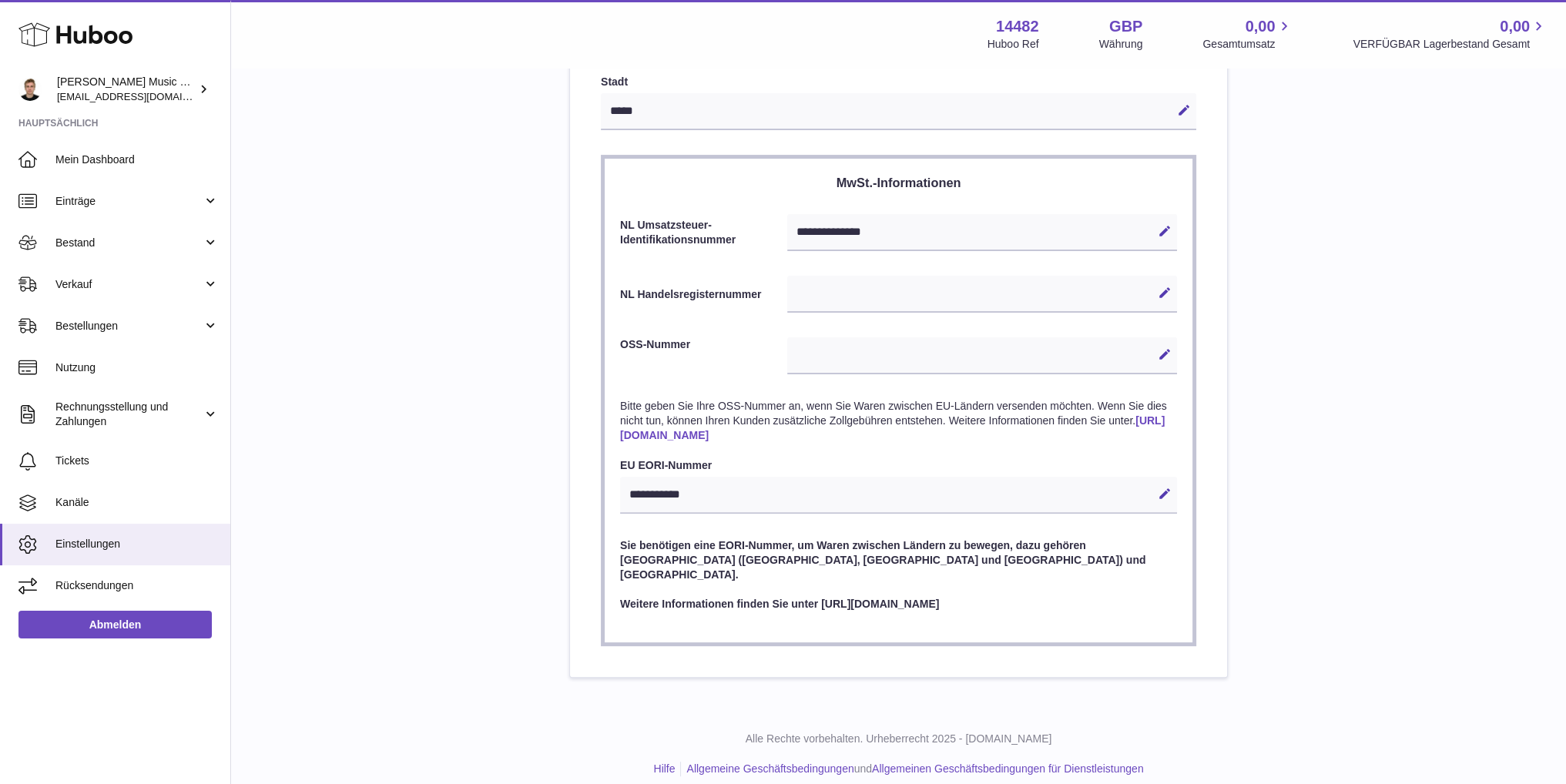
click at [1224, 344] on div "**********" at bounding box center [898, 146] width 657 height 1061
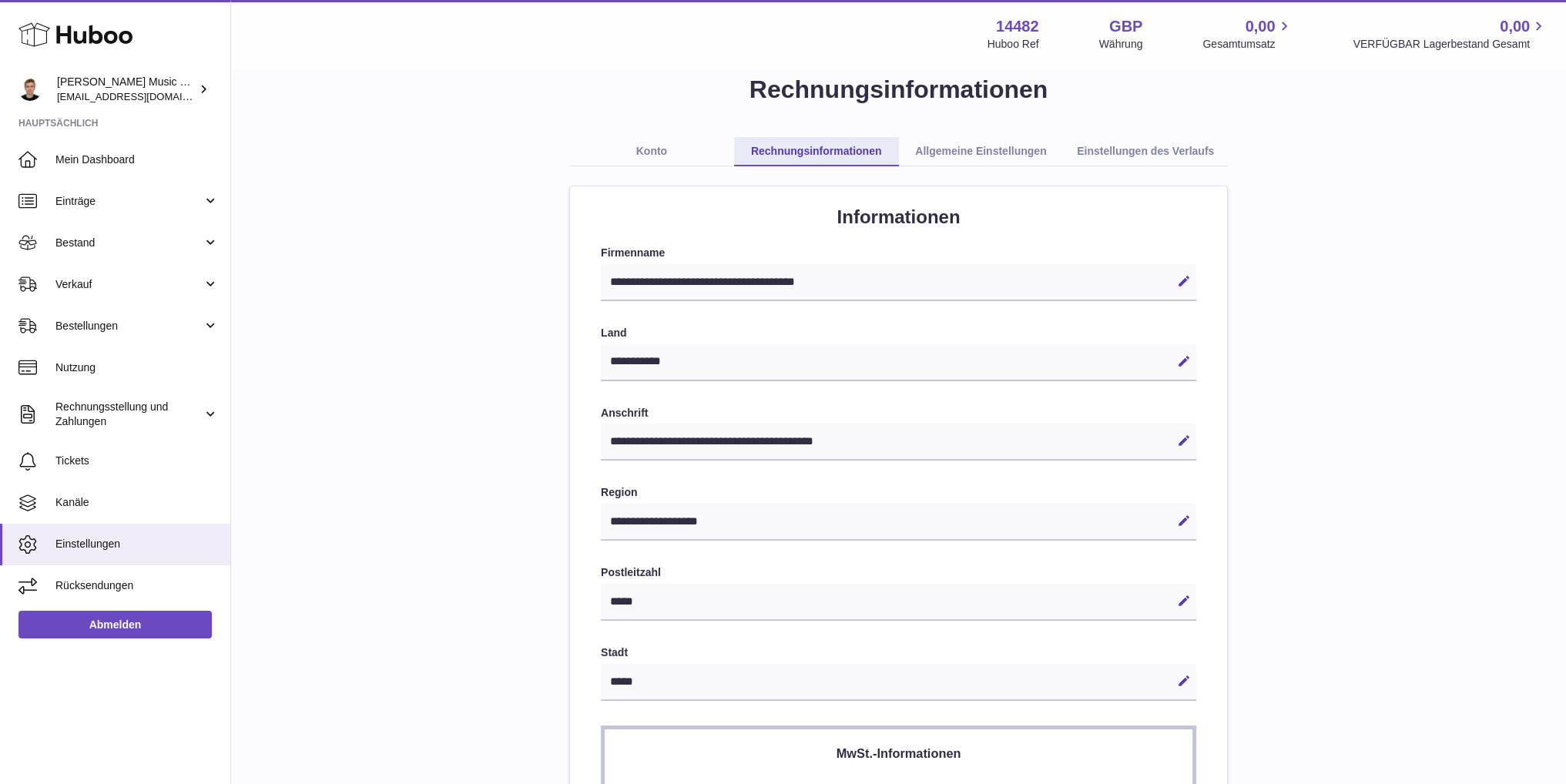
scroll to position [0, 0]
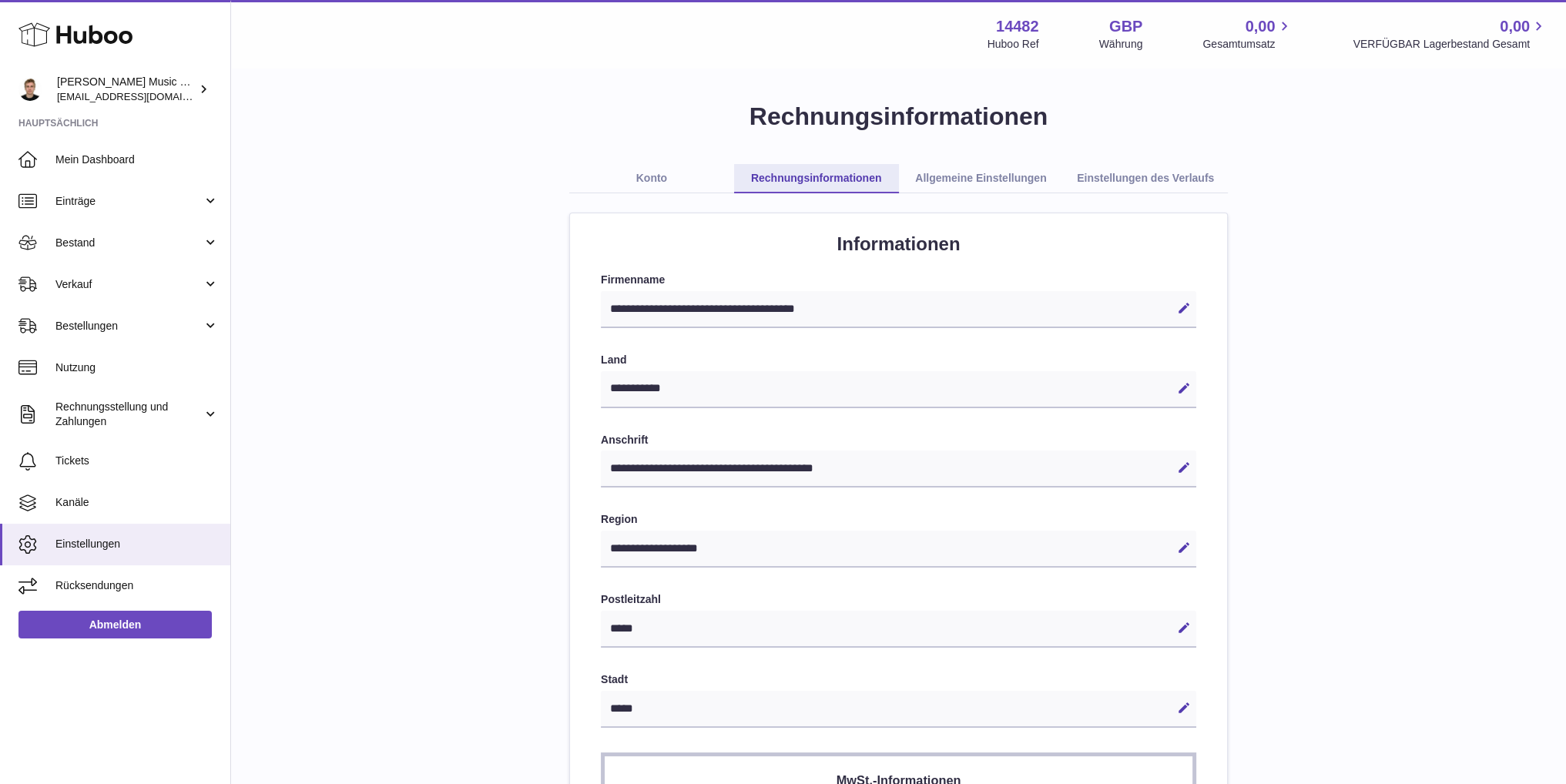
click at [654, 179] on link "Konto" at bounding box center [652, 178] width 165 height 29
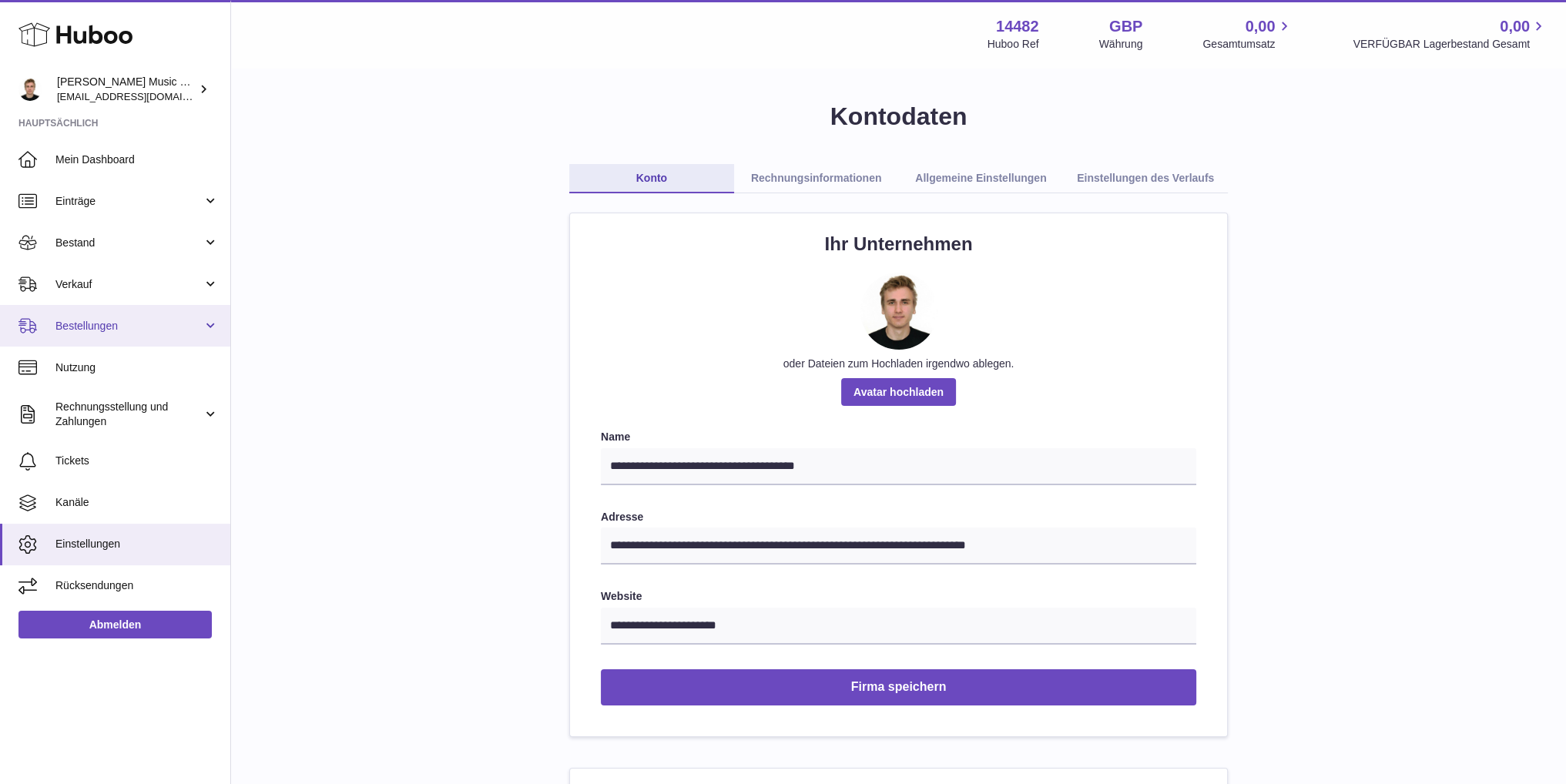
click at [191, 326] on span "Bestellungen" at bounding box center [128, 325] width 147 height 14
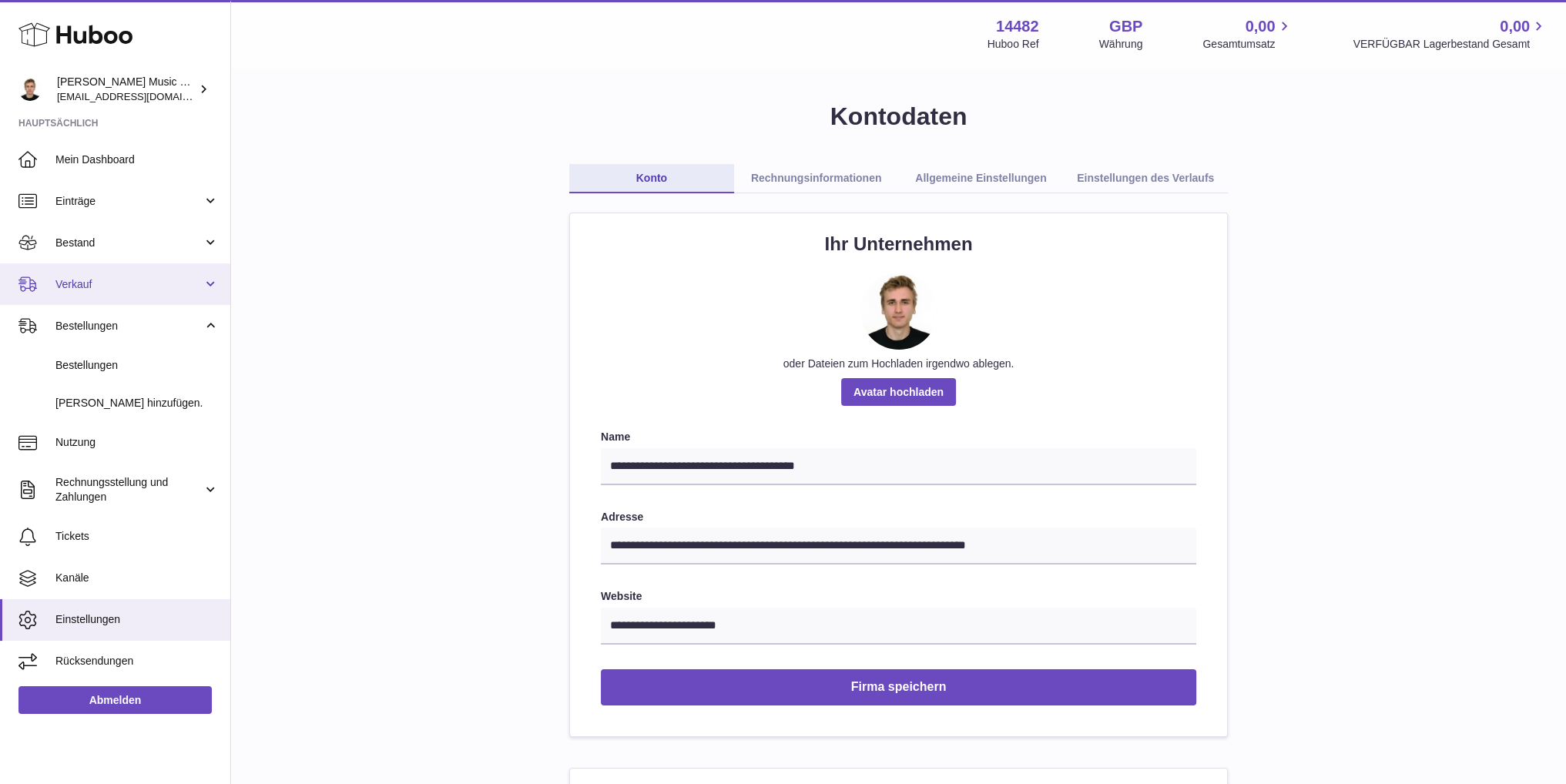
click at [193, 294] on link "Verkauf" at bounding box center [115, 284] width 230 height 42
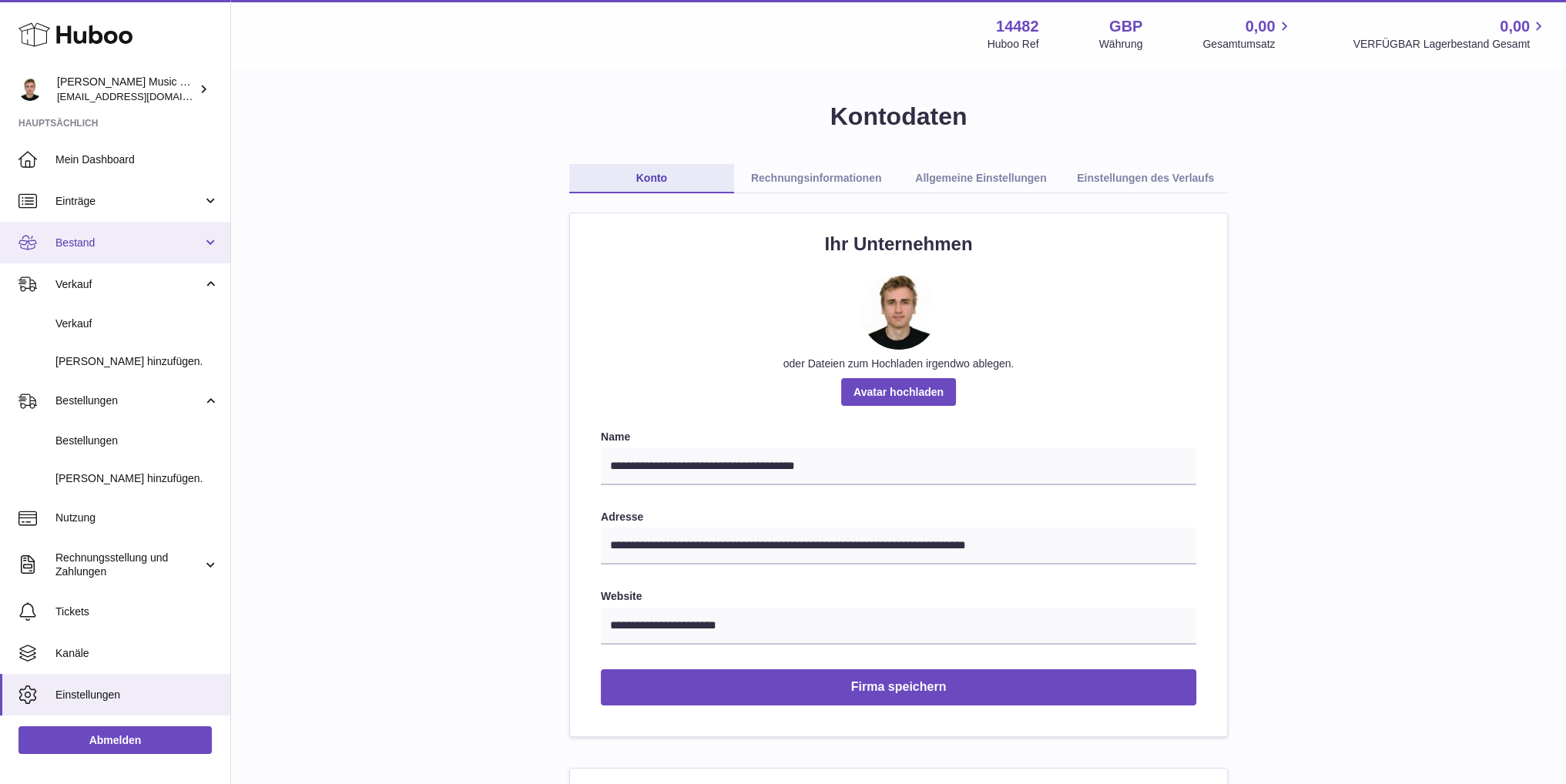
click at [191, 247] on span "Bestand" at bounding box center [128, 243] width 147 height 14
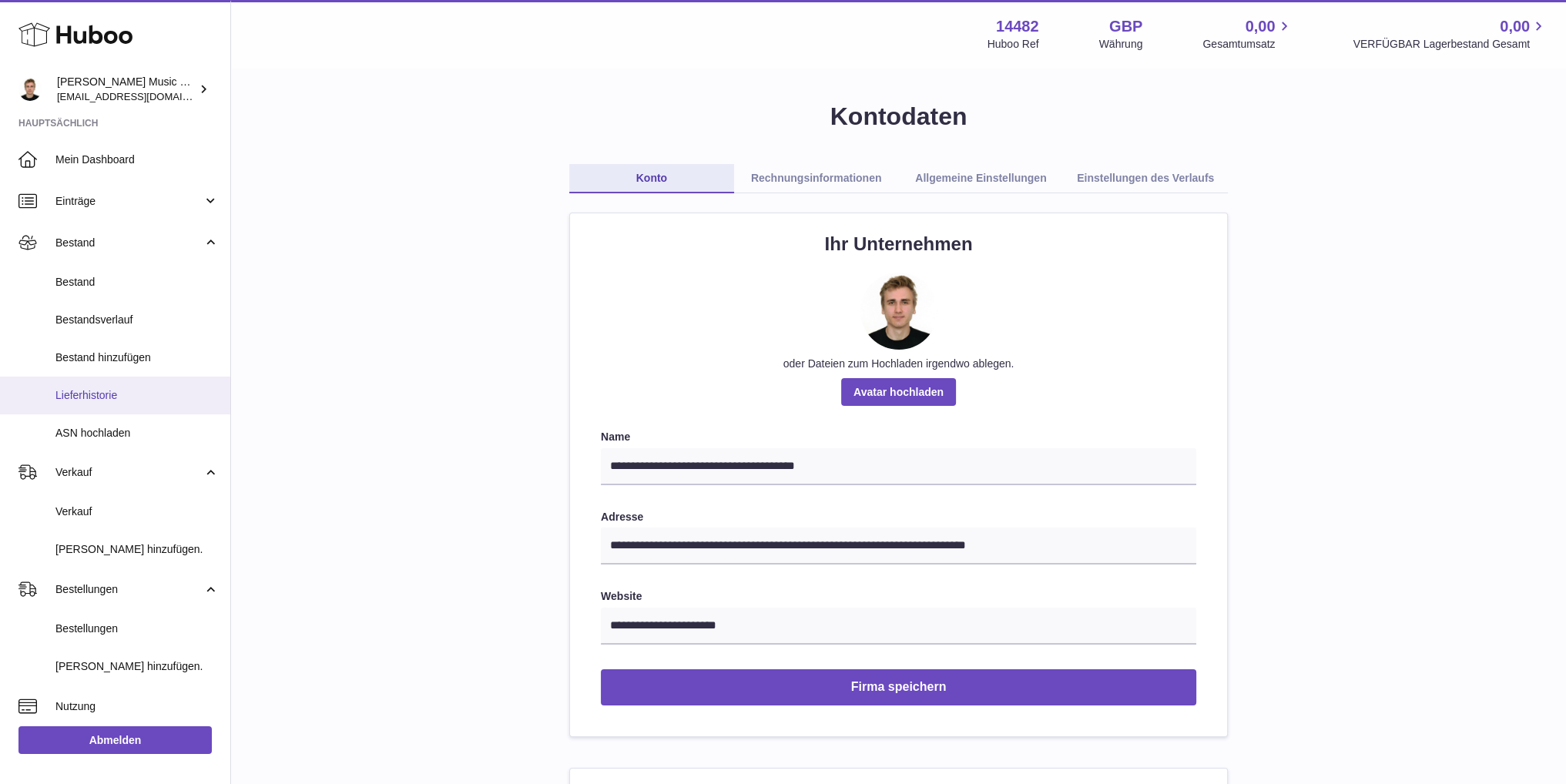
click at [141, 392] on span "Lieferhistorie" at bounding box center [137, 394] width 163 height 14
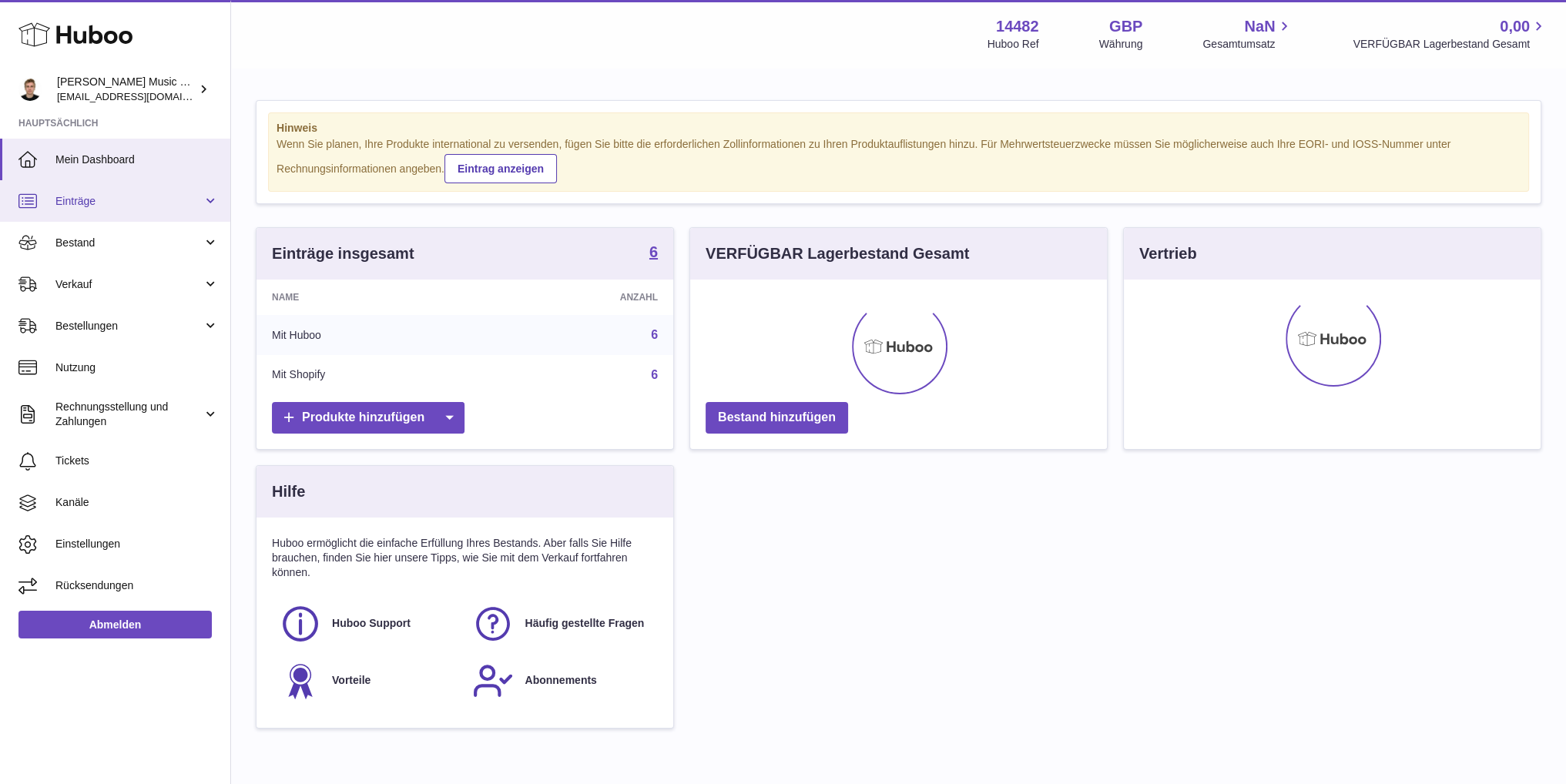
click at [187, 201] on span "Einträge" at bounding box center [128, 201] width 147 height 14
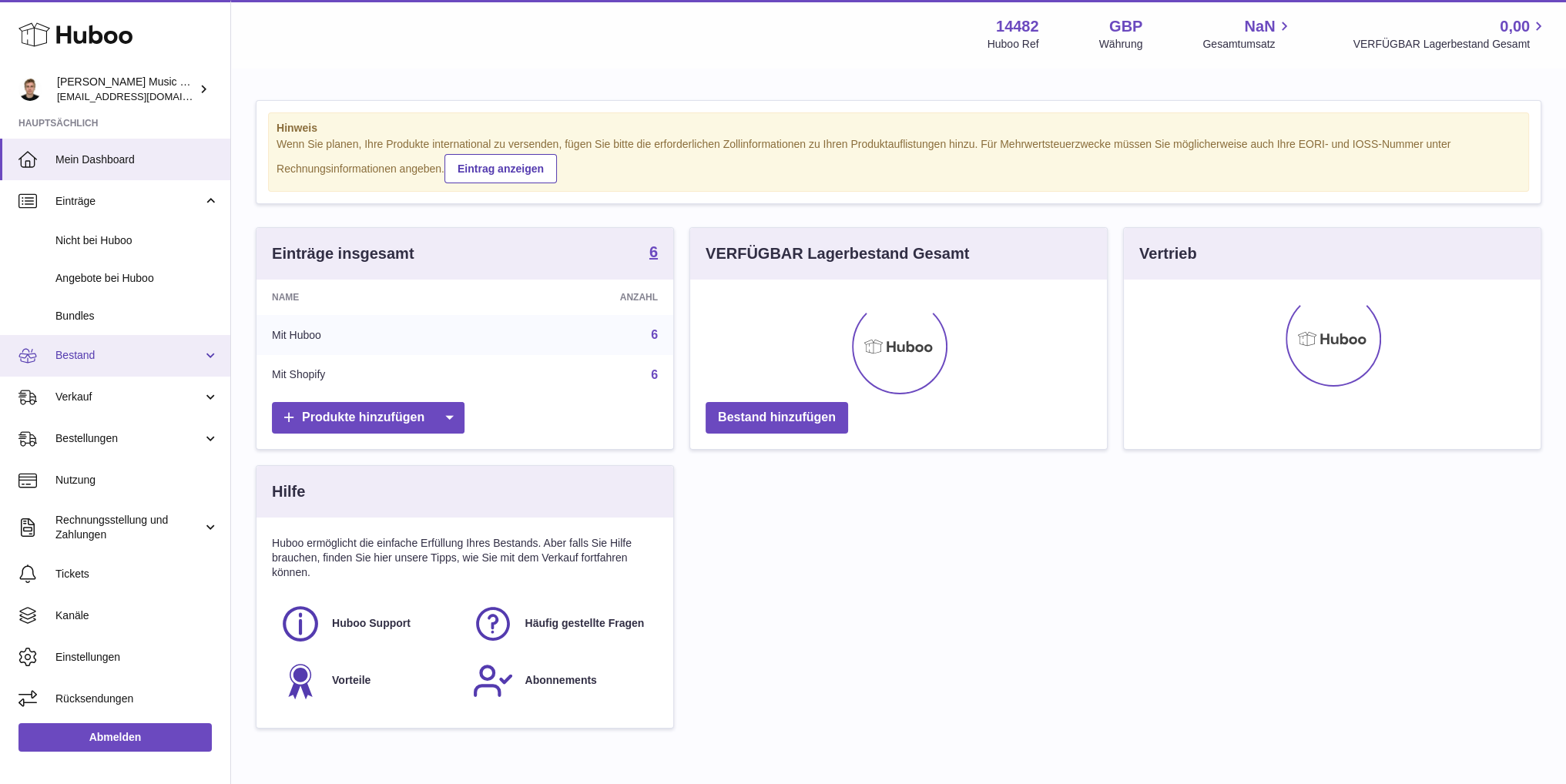
click at [191, 354] on span "Bestand" at bounding box center [128, 355] width 147 height 14
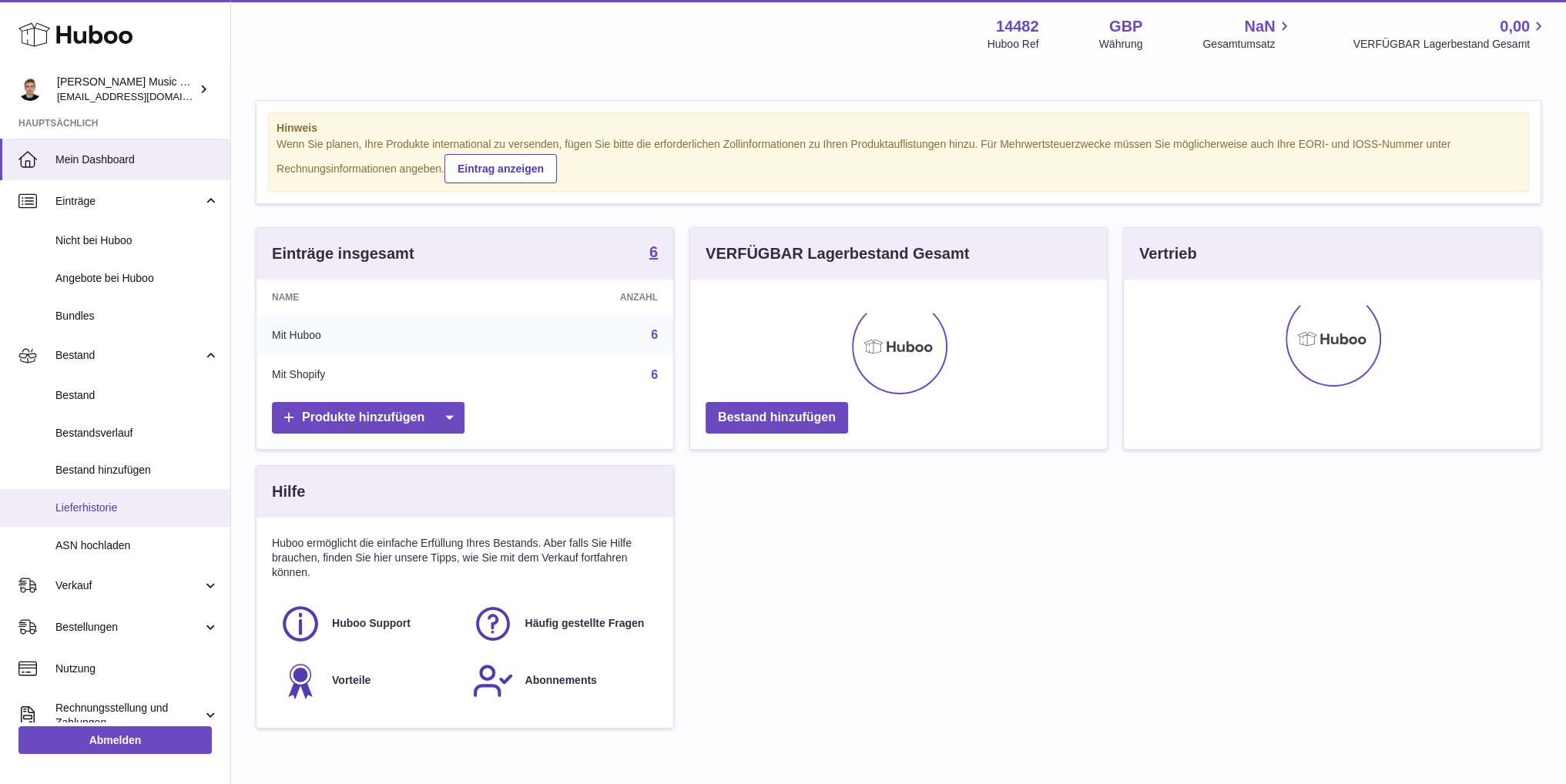
click at [134, 502] on span "Lieferhistorie" at bounding box center [137, 507] width 163 height 14
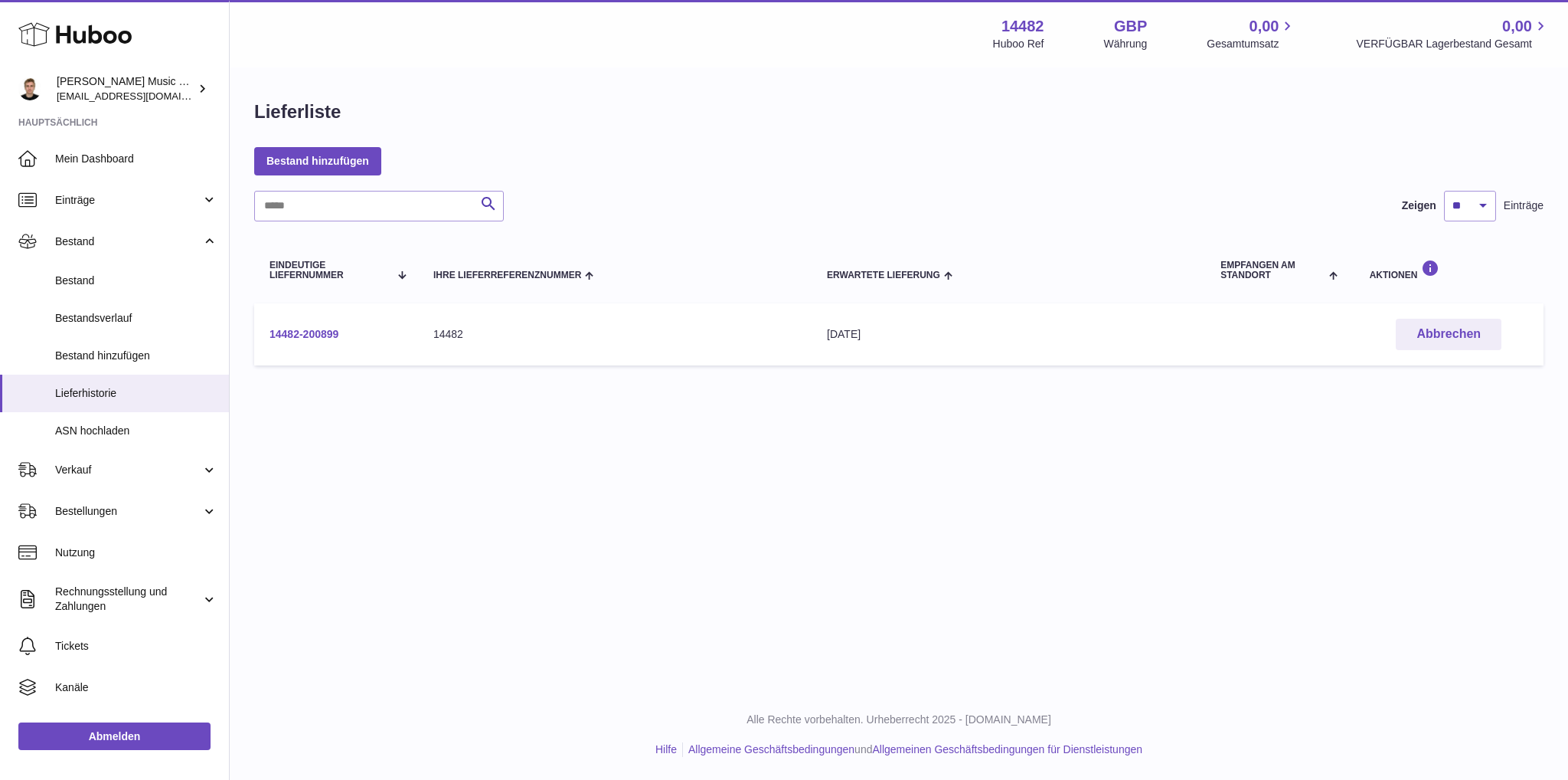
click at [325, 338] on link "14482-200899" at bounding box center [304, 334] width 69 height 12
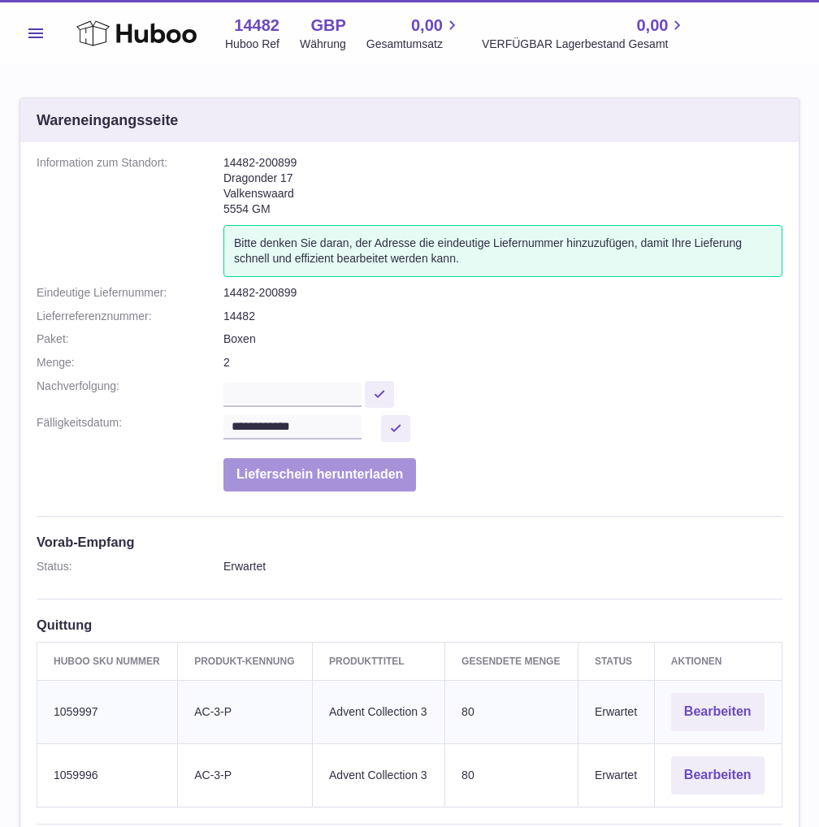
click at [368, 481] on button "Lieferschein herunterladen" at bounding box center [319, 474] width 192 height 33
drag, startPoint x: 223, startPoint y: 289, endPoint x: 303, endPoint y: 291, distance: 80.4
click at [303, 291] on dd "14482-200899" at bounding box center [502, 292] width 559 height 15
copy dd "14482-200899"
click at [440, 300] on dl "**********" at bounding box center [410, 327] width 746 height 344
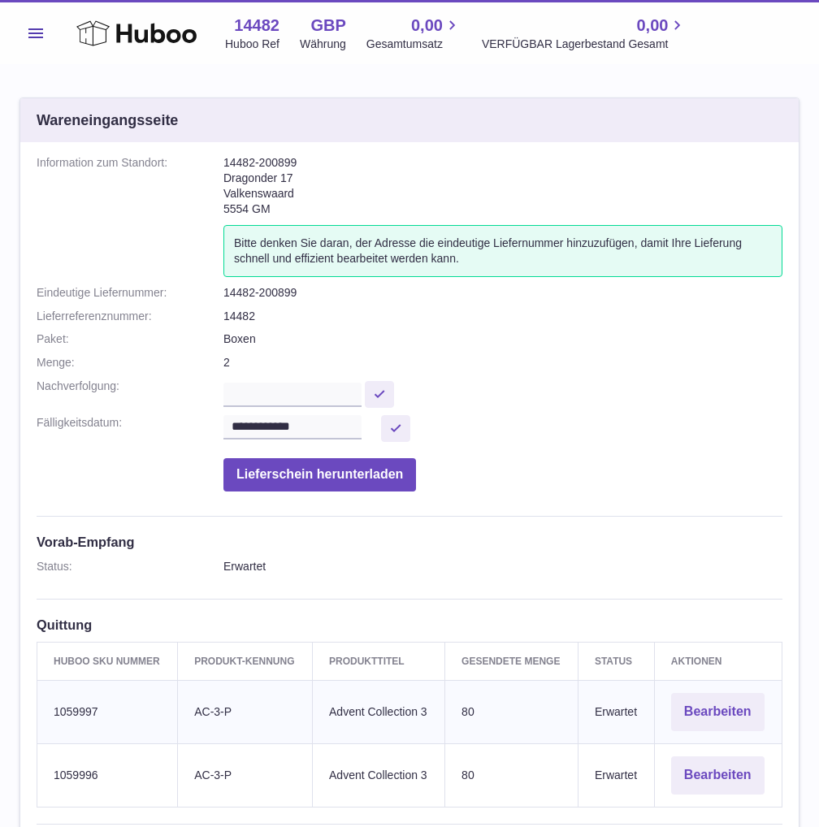
drag, startPoint x: 226, startPoint y: 163, endPoint x: 296, endPoint y: 158, distance: 70.8
click at [296, 158] on address "14482-200899 Dragonder 17 Valkenswaard 5554 GM" at bounding box center [502, 190] width 559 height 70
copy address "14482-200899"
click at [271, 183] on address "14482-200899 Dragonder 17 Valkenswaard 5554 GM" at bounding box center [502, 190] width 559 height 70
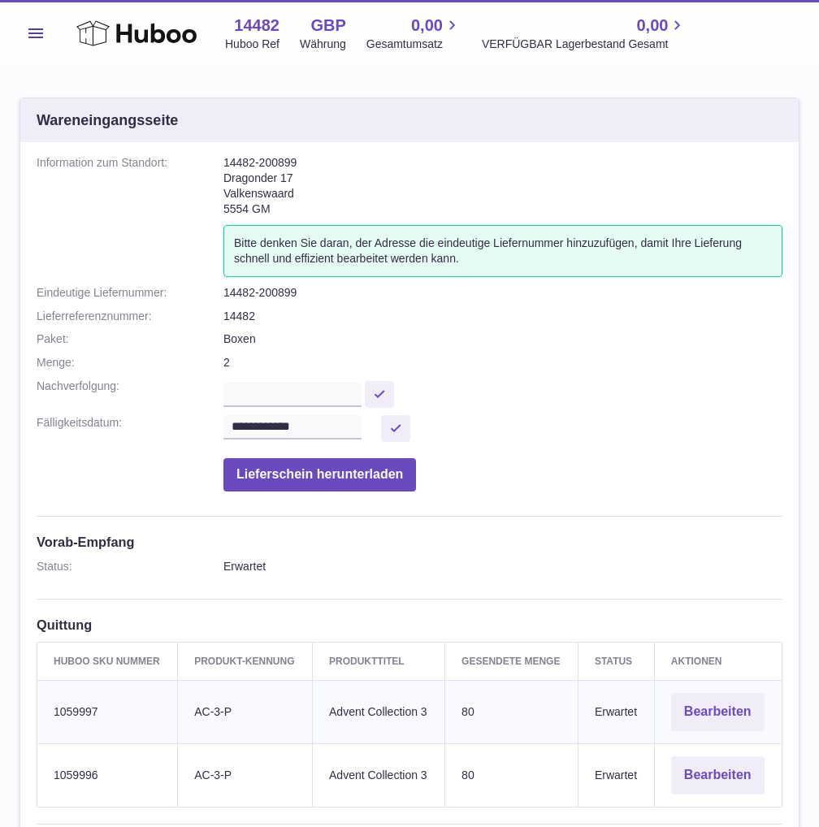
click at [271, 183] on address "14482-200899 Dragonder 17 Valkenswaard 5554 GM" at bounding box center [502, 190] width 559 height 70
copy address "Dragonder 17"
click at [254, 187] on address "14482-200899 Dragonder 17 Valkenswaard 5554 GM" at bounding box center [502, 190] width 559 height 70
copy address "Valkenswaard"
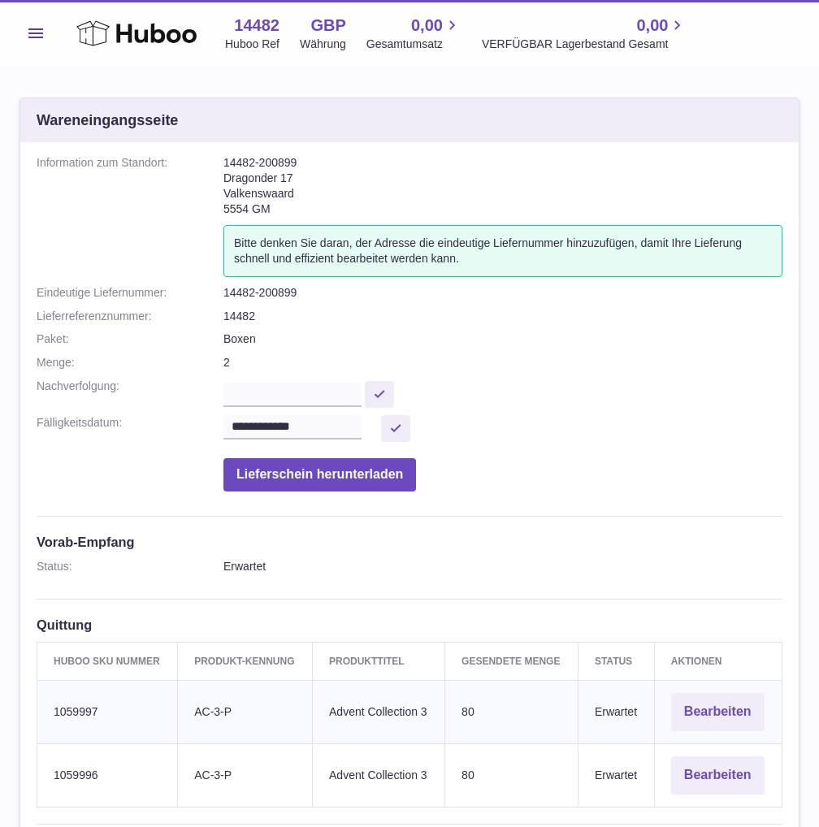
click at [253, 201] on address "14482-200899 Dragonder 17 Valkenswaard 5554 GM" at bounding box center [502, 190] width 559 height 70
click at [244, 210] on address "14482-200899 Dragonder 17 Valkenswaard 5554 GM" at bounding box center [502, 190] width 559 height 70
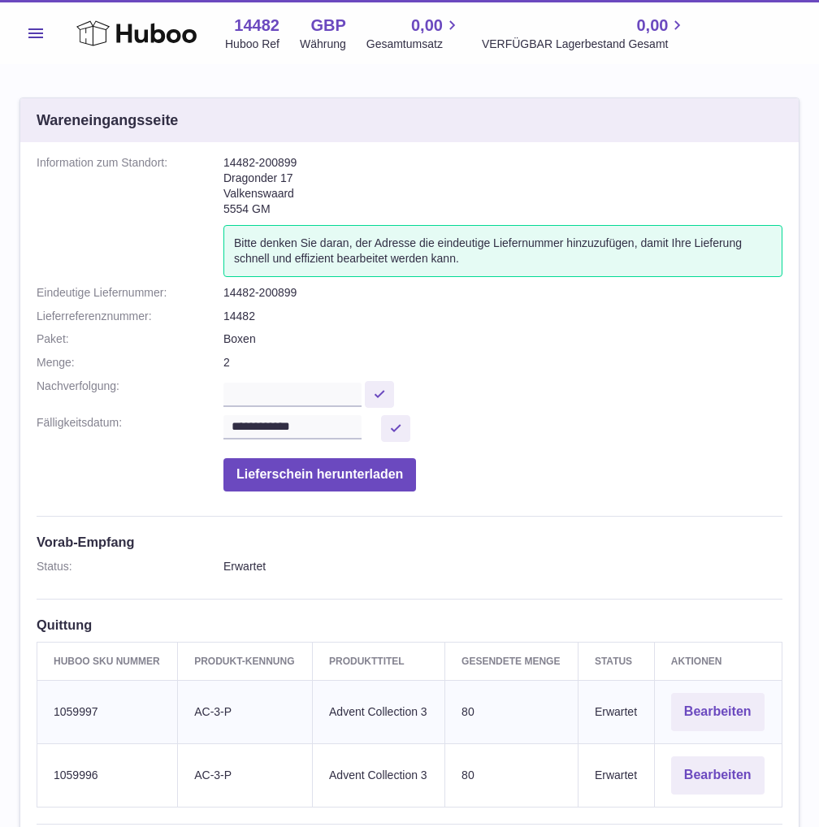
copy dd "5554 GM"
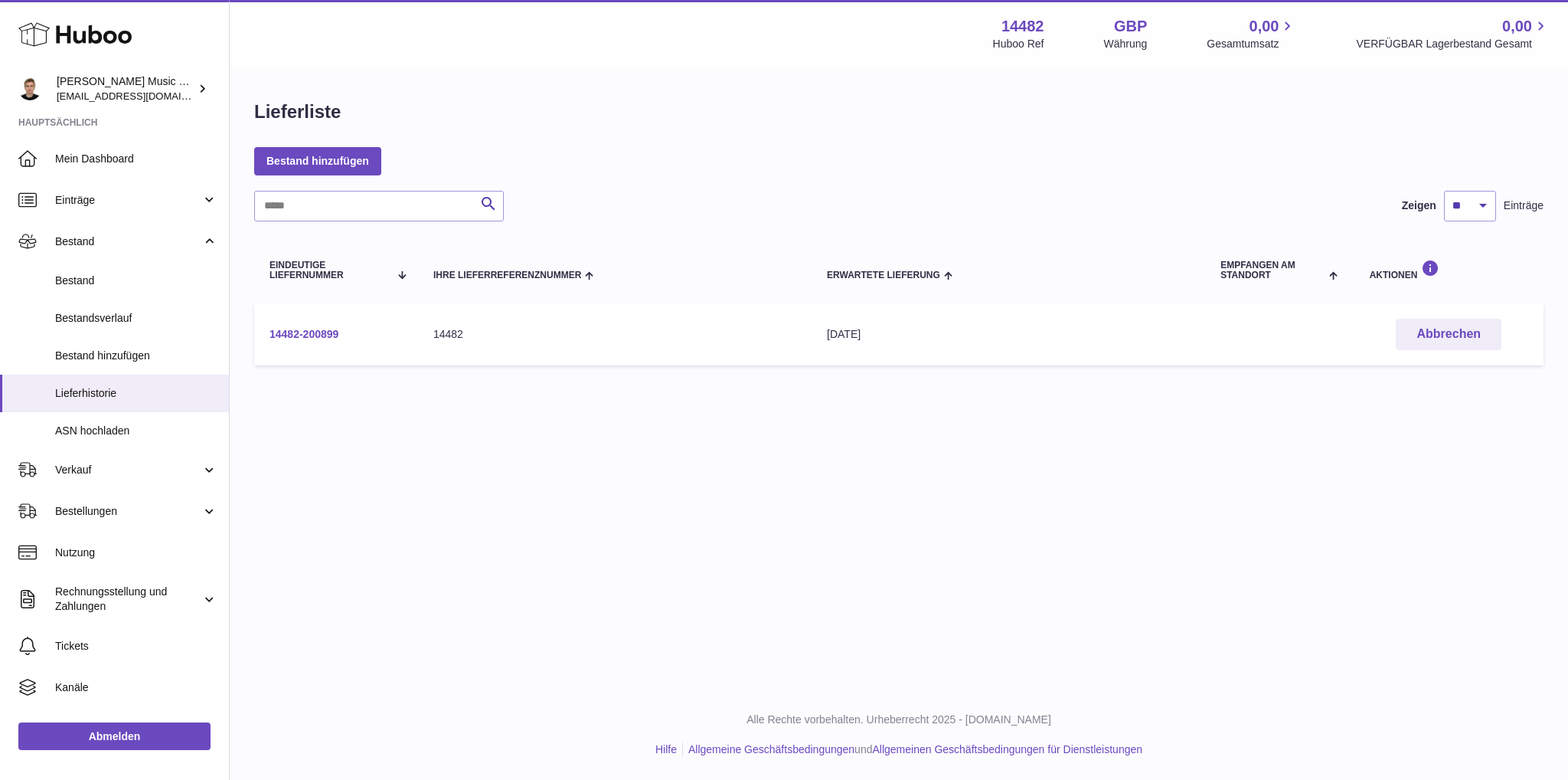
click at [319, 328] on link "14482-200899" at bounding box center [304, 334] width 69 height 12
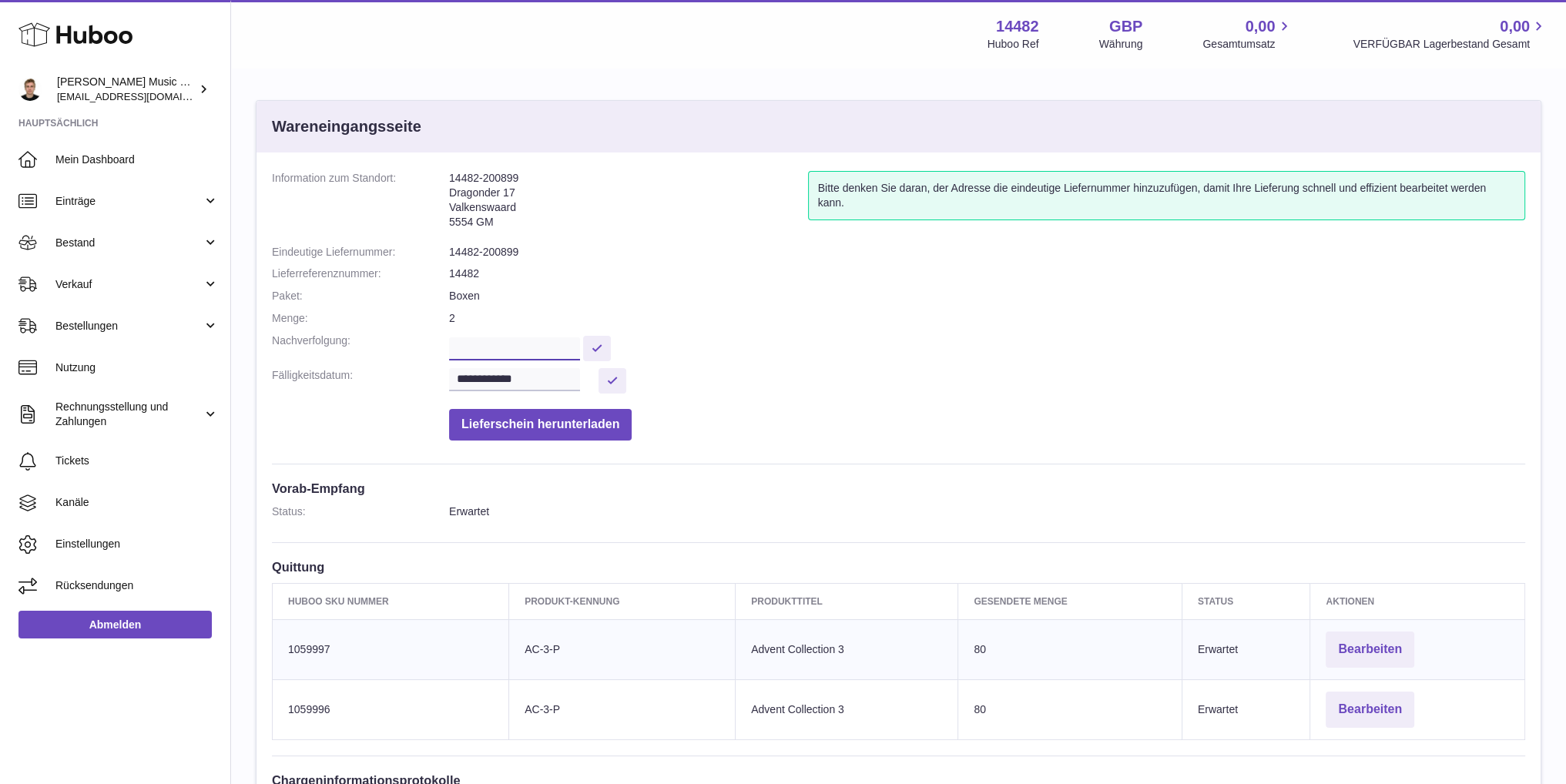
click at [507, 343] on input "text" at bounding box center [514, 349] width 131 height 23
paste input "**********"
type input "**********"
click at [611, 346] on button at bounding box center [597, 348] width 28 height 26
click at [744, 283] on dl "**********" at bounding box center [898, 309] width 1253 height 277
